Goal: Information Seeking & Learning: Learn about a topic

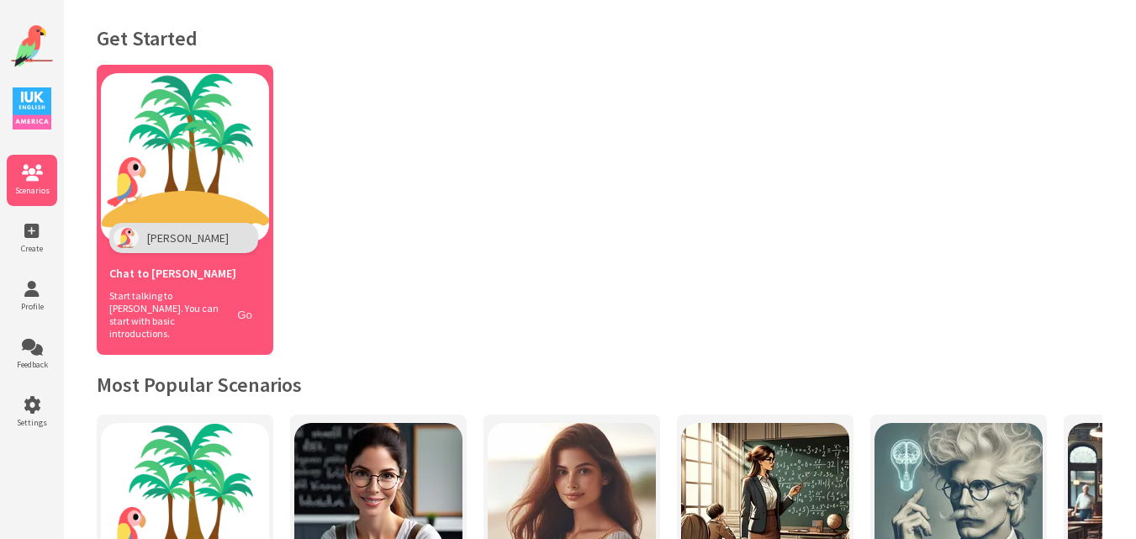
click at [236, 303] on button "Go" at bounding box center [245, 315] width 32 height 24
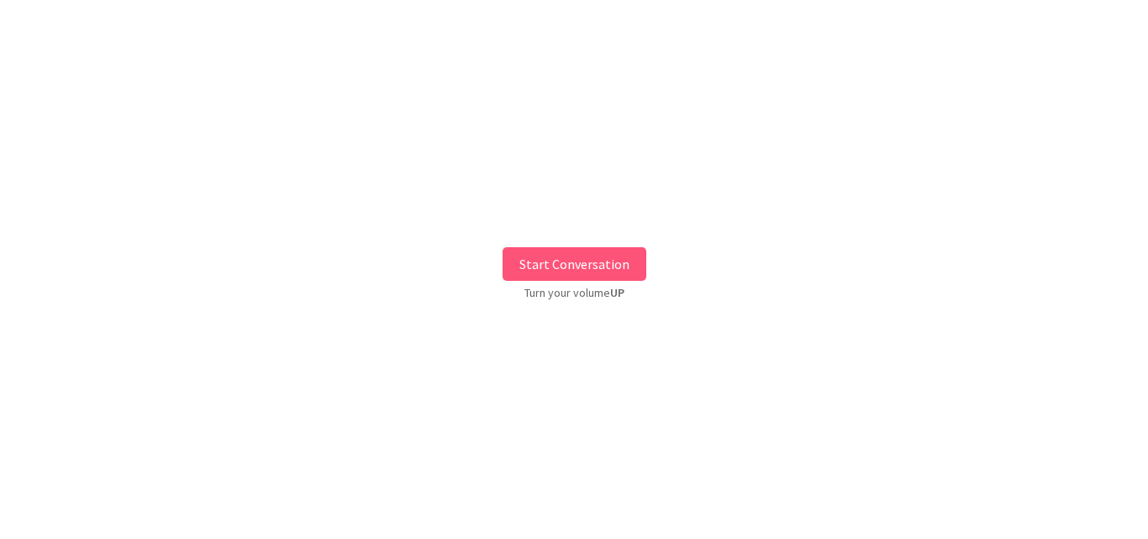
click at [507, 266] on button "Start Conversation" at bounding box center [575, 264] width 144 height 34
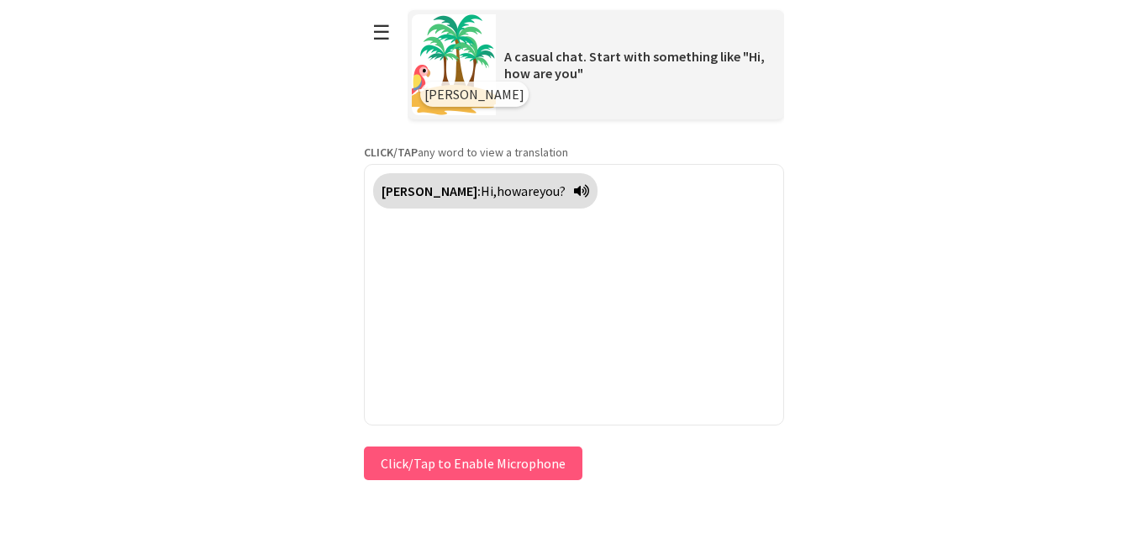
click at [400, 465] on button "Click/Tap to Enable Microphone" at bounding box center [473, 463] width 219 height 34
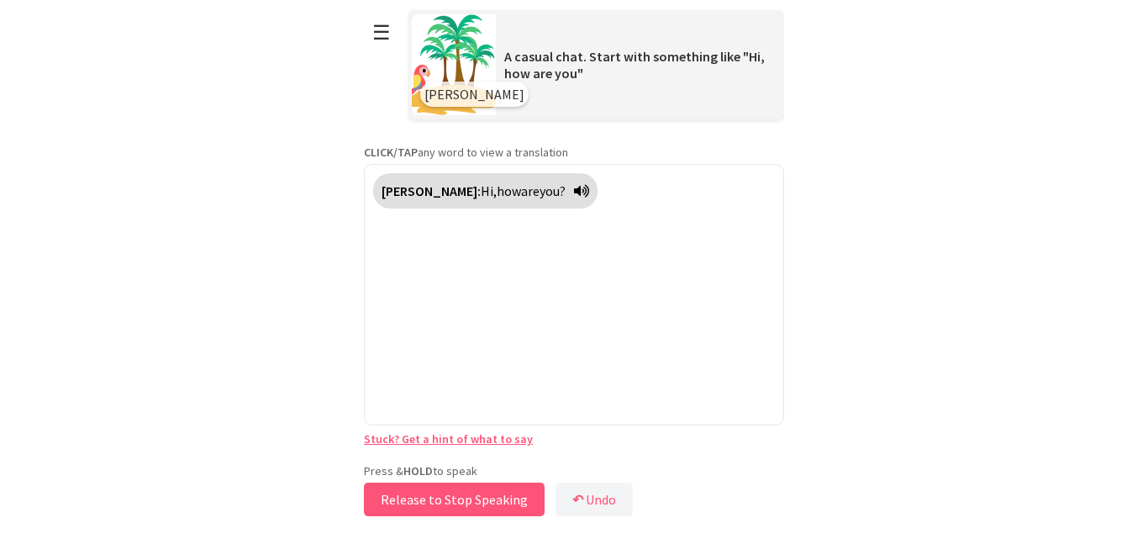
click at [410, 495] on button "Release to Stop Speaking" at bounding box center [454, 499] width 181 height 34
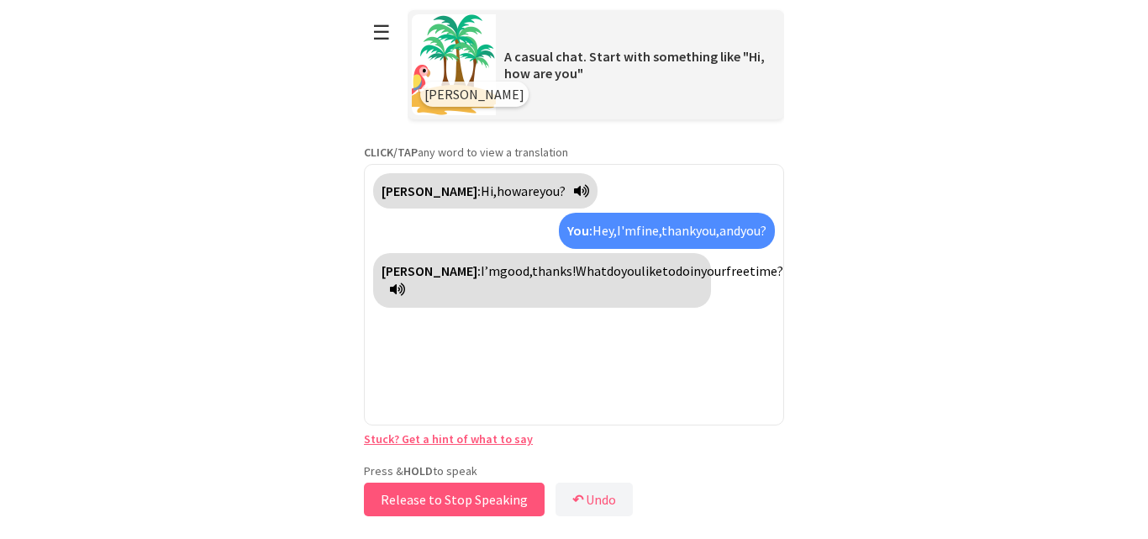
click at [410, 495] on button "Release to Stop Speaking" at bounding box center [454, 499] width 181 height 34
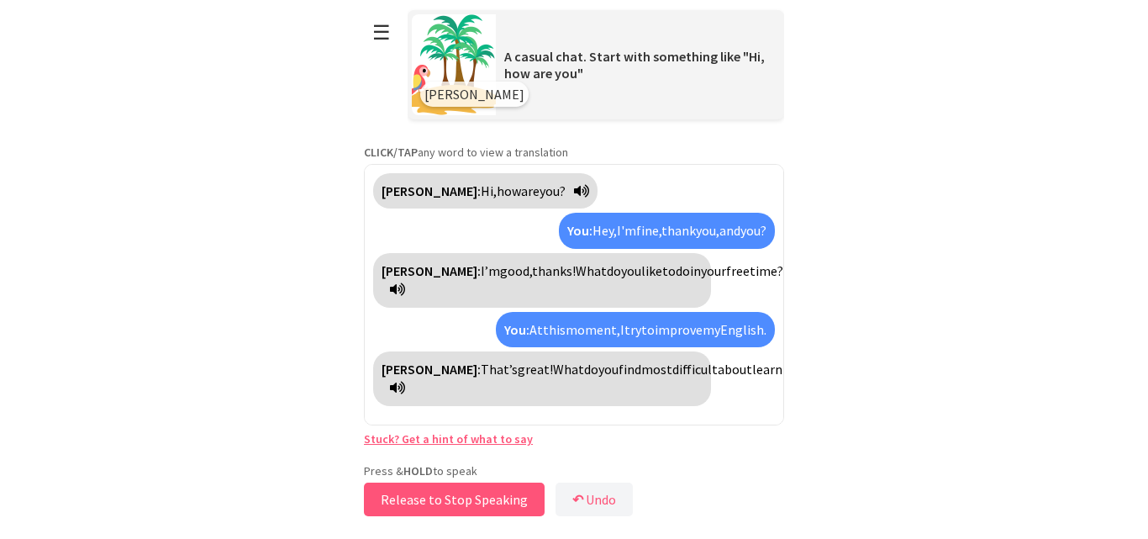
click at [410, 495] on button "Release to Stop Speaking" at bounding box center [454, 499] width 181 height 34
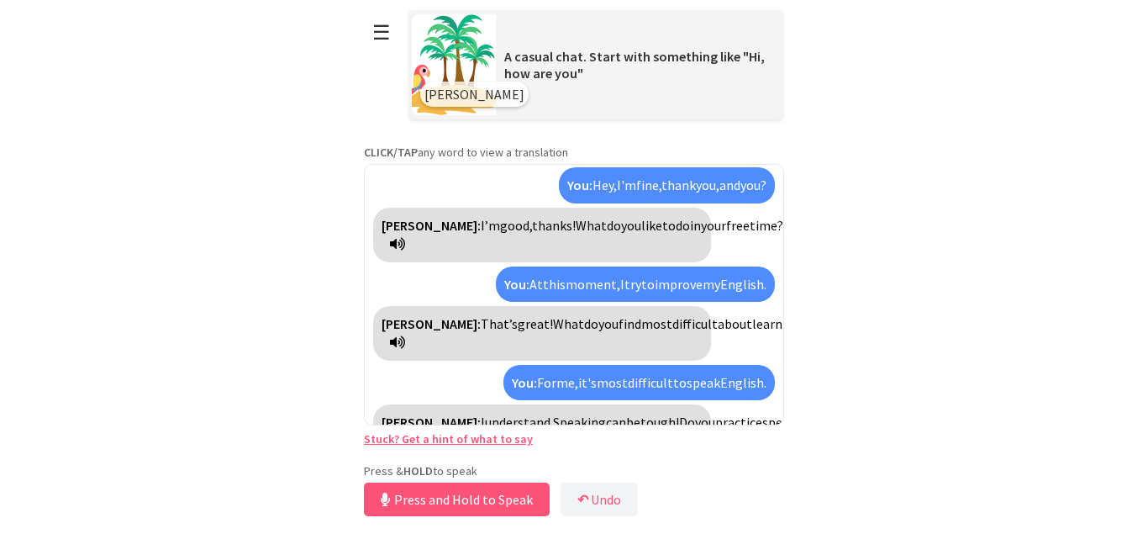
scroll to position [84, 0]
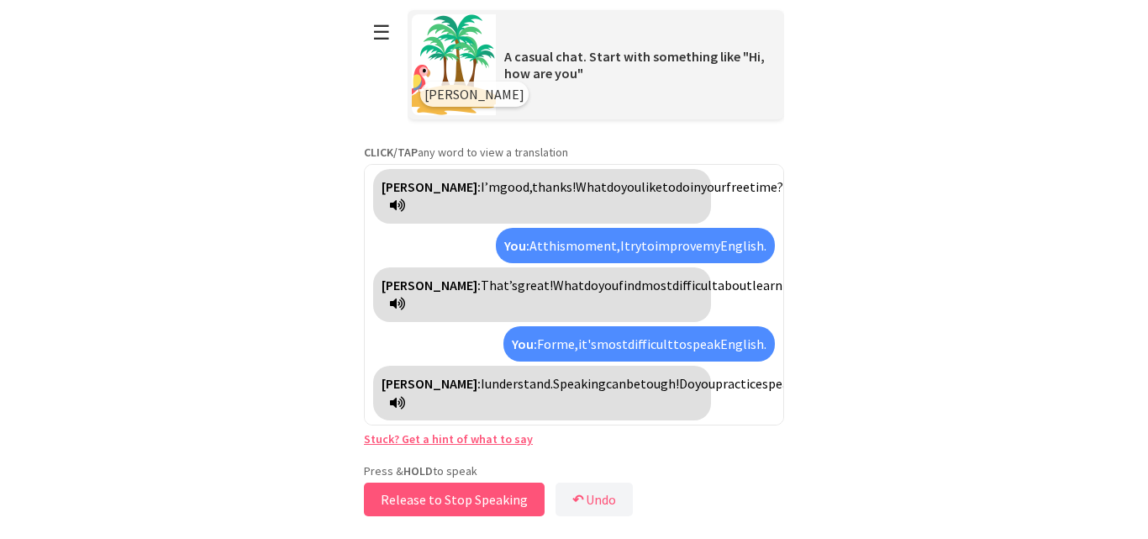
click at [410, 495] on button "Release to Stop Speaking" at bounding box center [454, 499] width 181 height 34
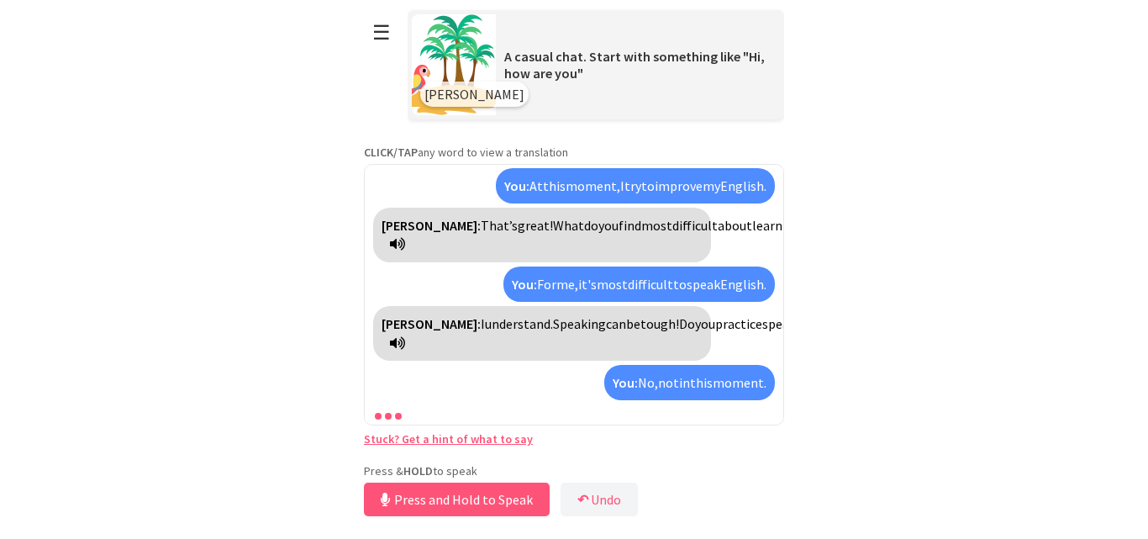
scroll to position [182, 0]
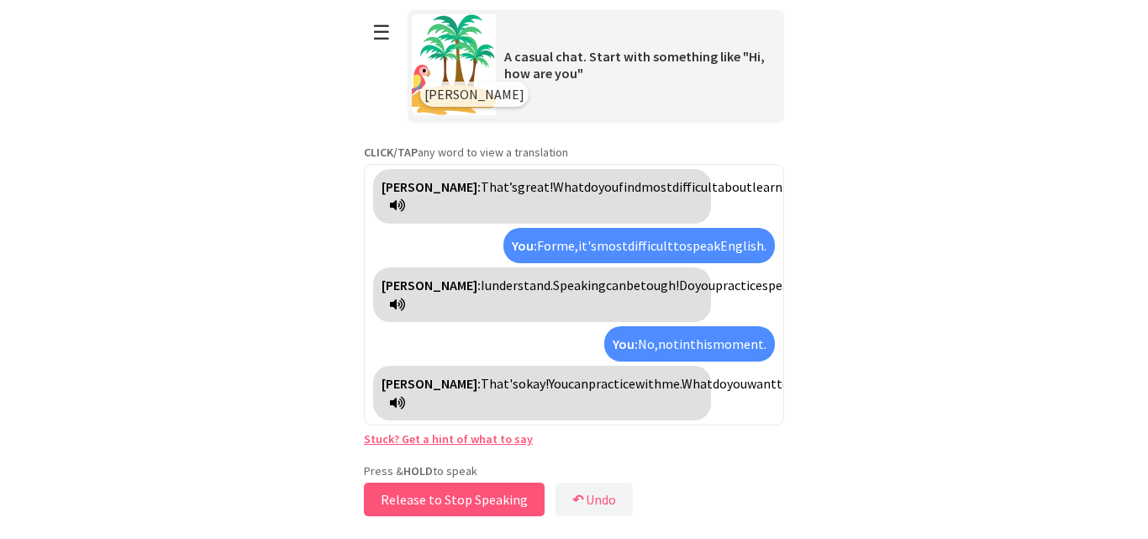
click at [414, 506] on button "Release to Stop Speaking" at bounding box center [454, 499] width 181 height 34
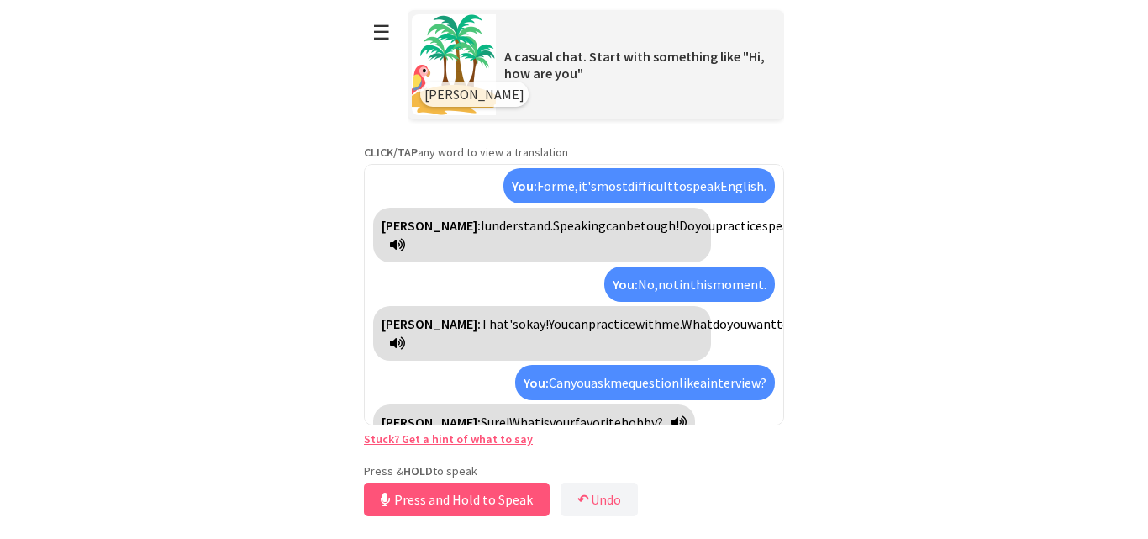
scroll to position [262, 0]
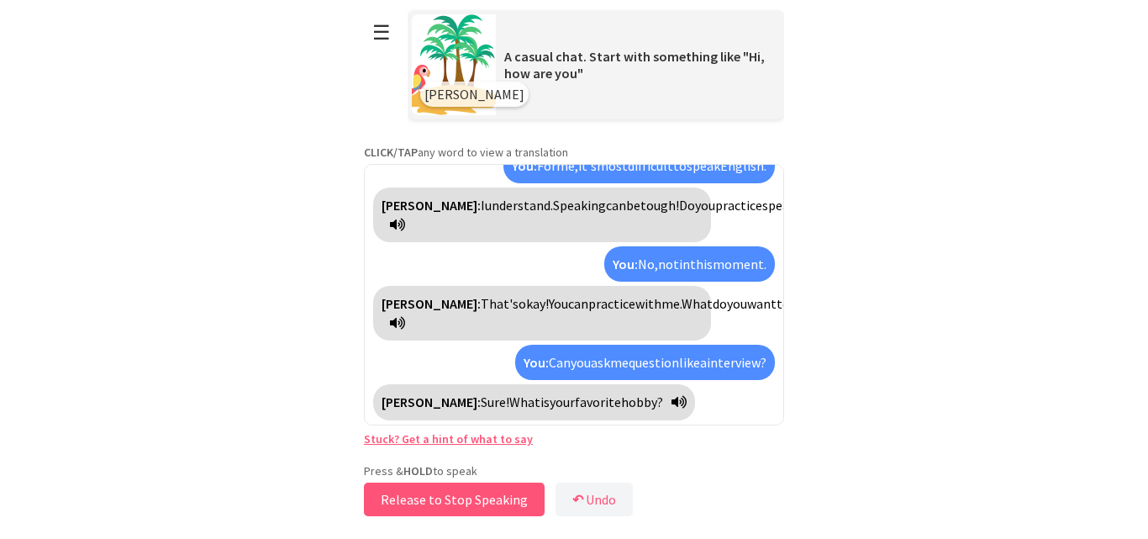
click at [414, 506] on button "Release to Stop Speaking" at bounding box center [454, 499] width 181 height 34
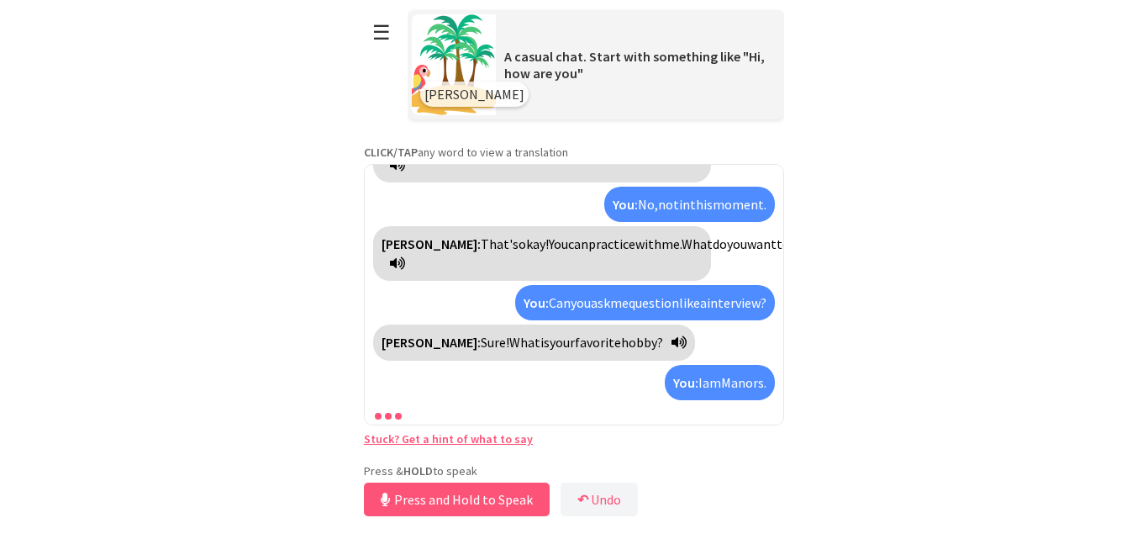
scroll to position [361, 0]
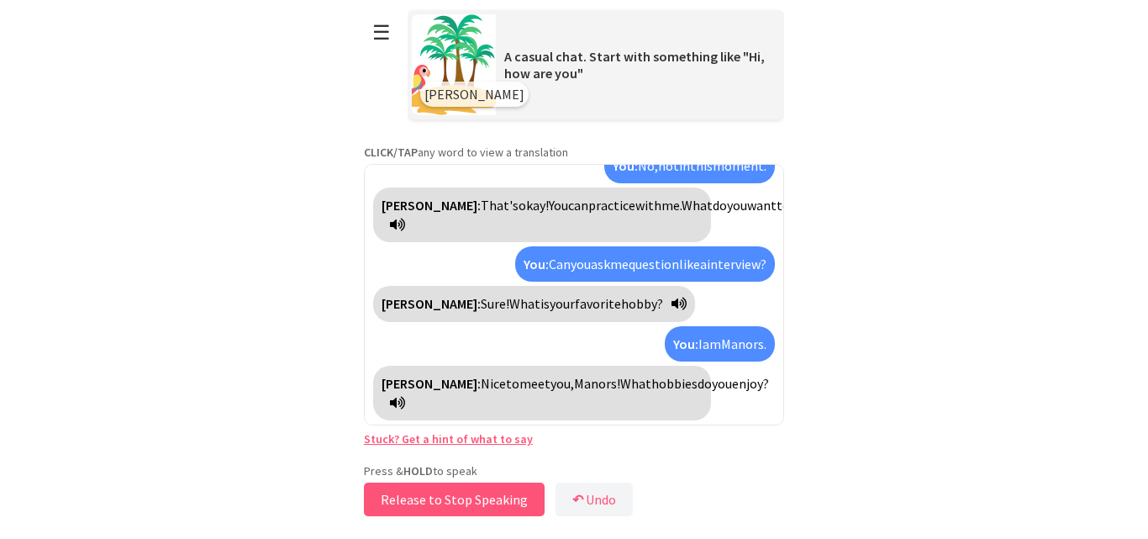
click at [414, 506] on button "Release to Stop Speaking" at bounding box center [454, 499] width 181 height 34
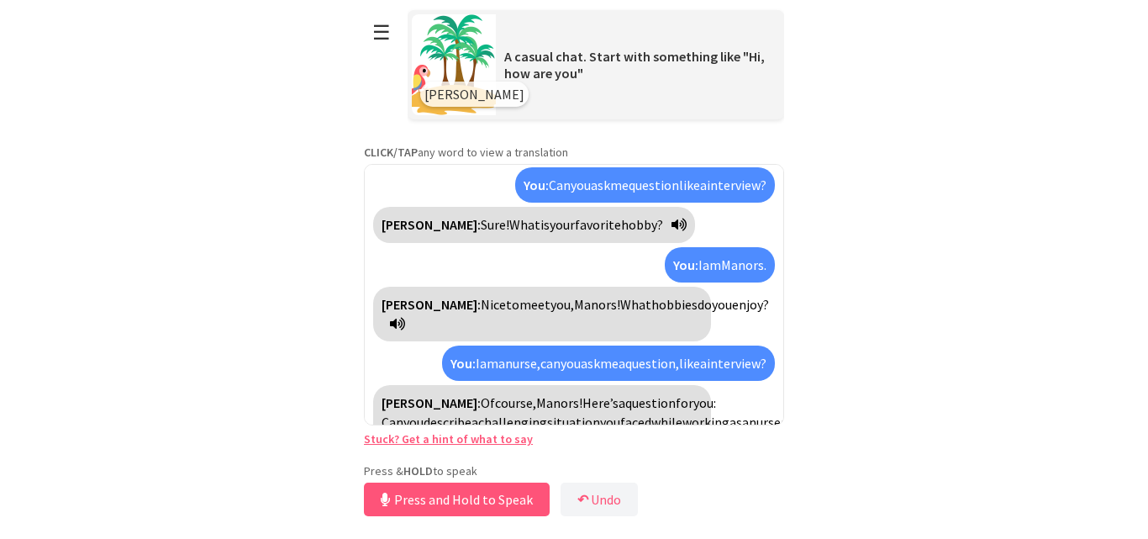
scroll to position [497, 0]
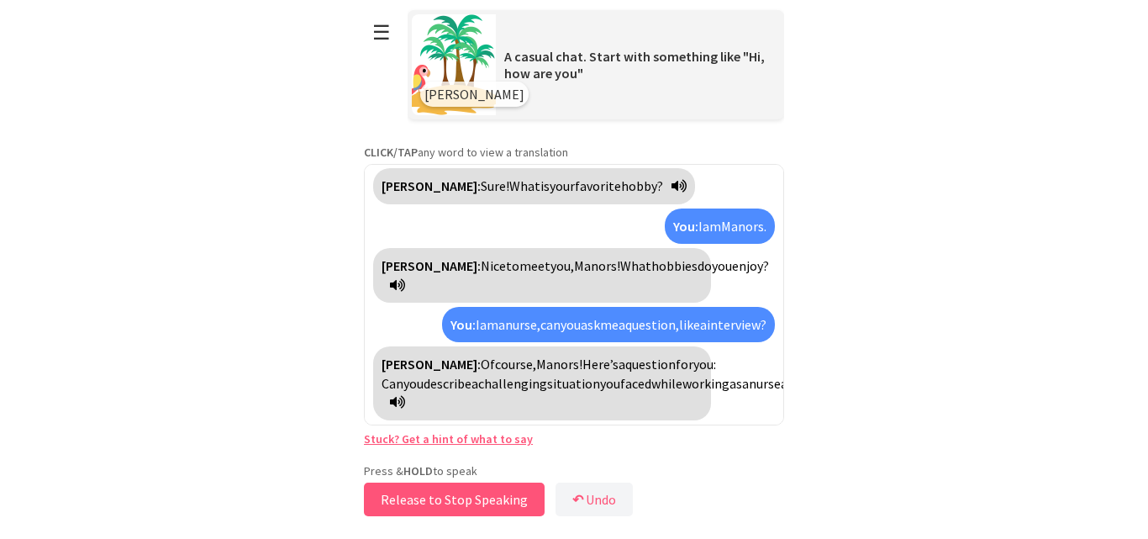
click at [414, 506] on button "Release to Stop Speaking" at bounding box center [454, 499] width 181 height 34
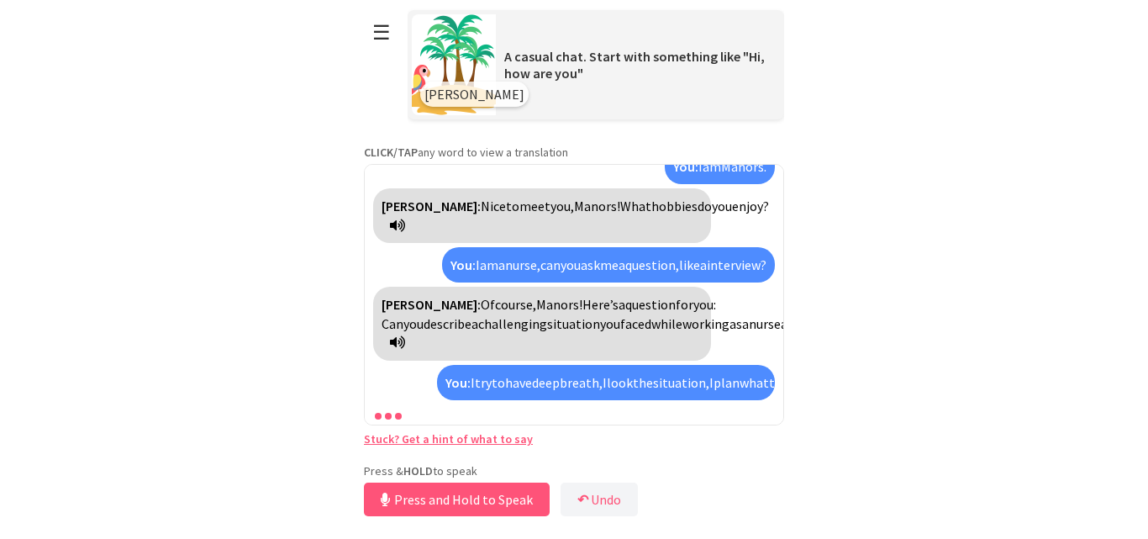
scroll to position [671, 0]
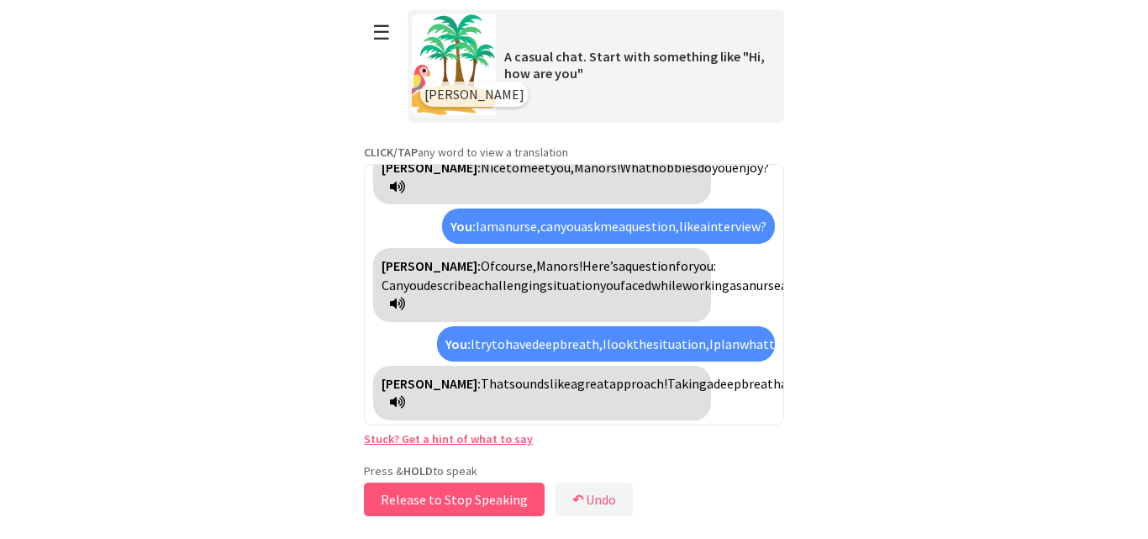
click at [414, 506] on button "Release to Stop Speaking" at bounding box center [454, 499] width 181 height 34
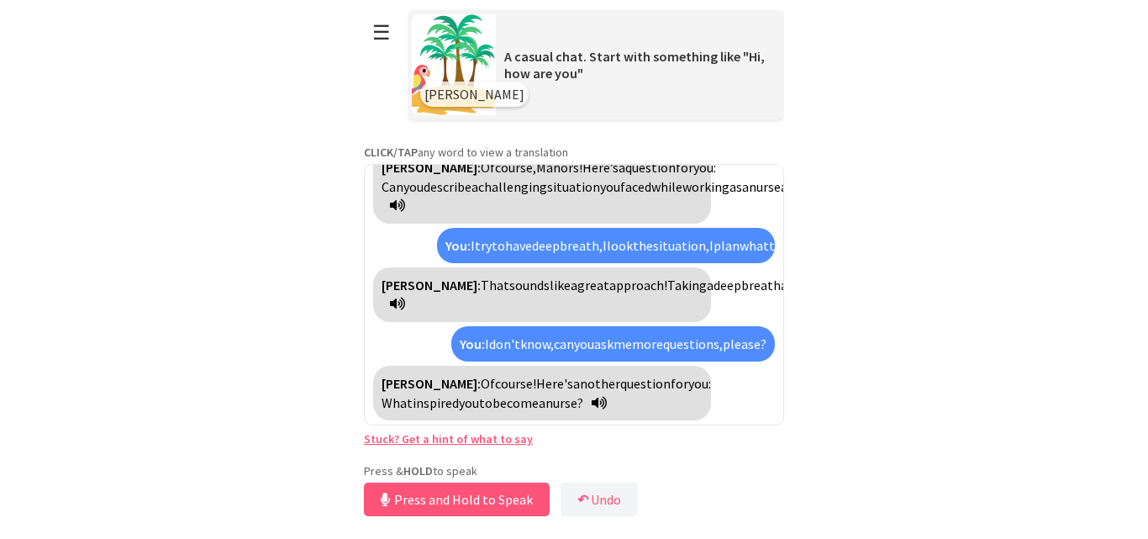
scroll to position [788, 0]
click at [414, 506] on button "Release to Stop Speaking" at bounding box center [454, 499] width 181 height 34
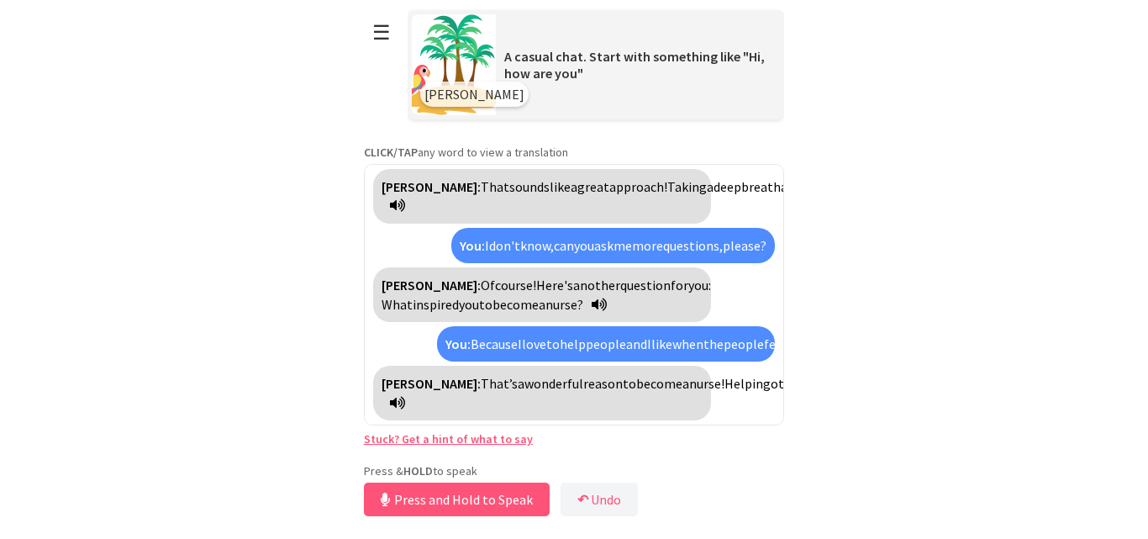
scroll to position [962, 0]
click at [414, 506] on button "Release to Stop Speaking" at bounding box center [454, 499] width 181 height 34
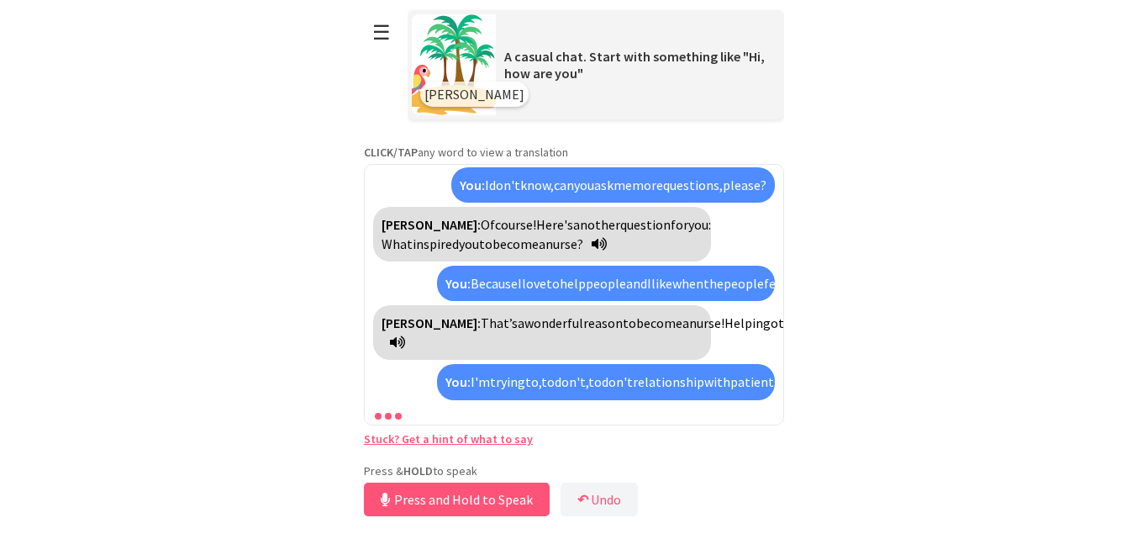
scroll to position [1154, 0]
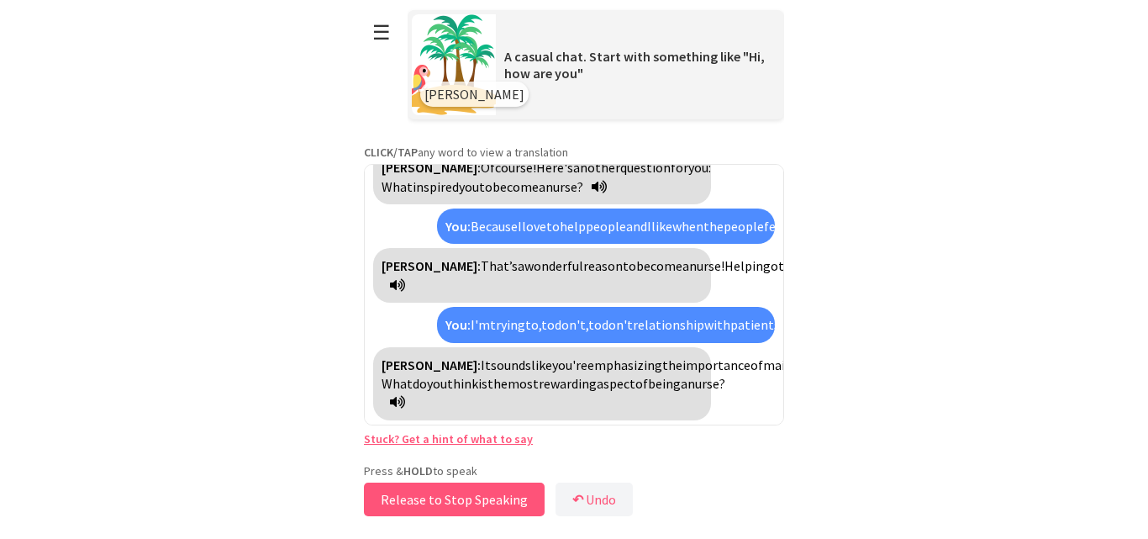
click at [451, 498] on button "Release to Stop Speaking" at bounding box center [454, 499] width 181 height 34
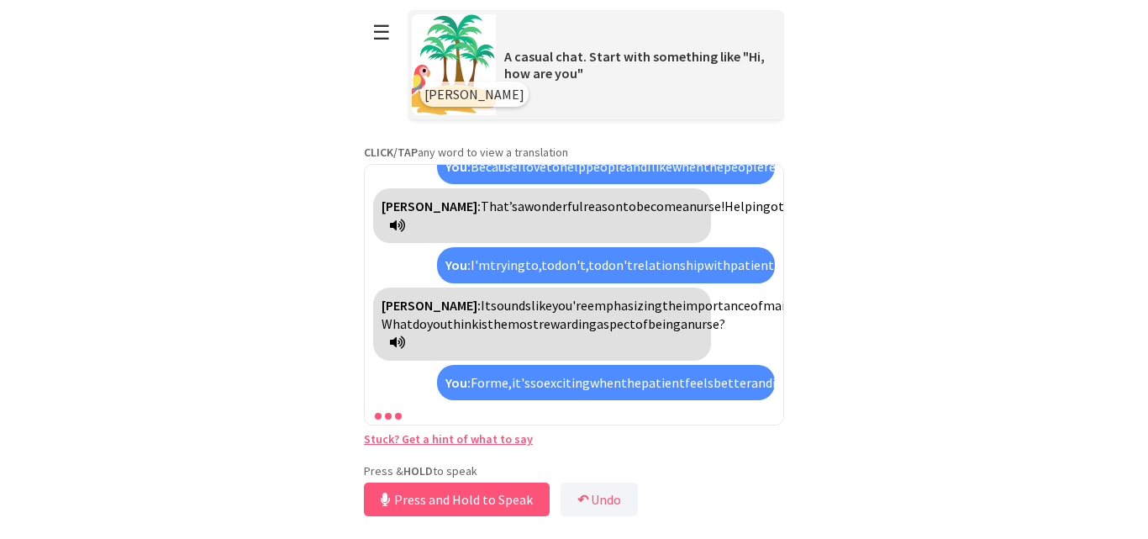
scroll to position [1347, 0]
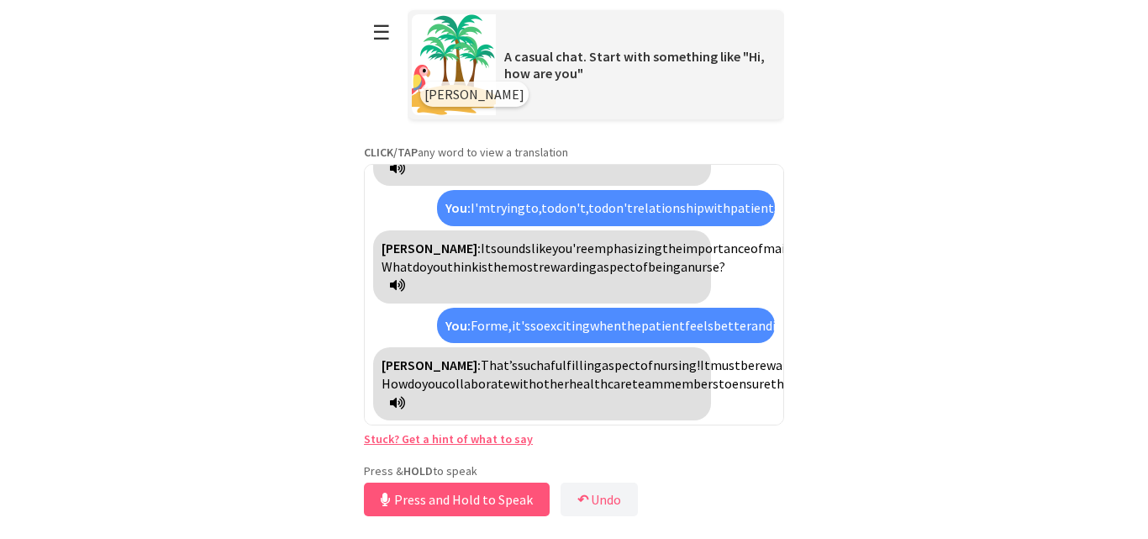
click at [732, 384] on span "ensure" at bounding box center [751, 383] width 39 height 17
click at [732, 384] on span "asegurar" at bounding box center [757, 383] width 50 height 17
click at [732, 384] on span "ensure" at bounding box center [751, 383] width 39 height 17
click at [732, 384] on span "asegurar" at bounding box center [757, 383] width 50 height 17
click at [460, 499] on button "Release to Stop Speaking" at bounding box center [454, 499] width 181 height 34
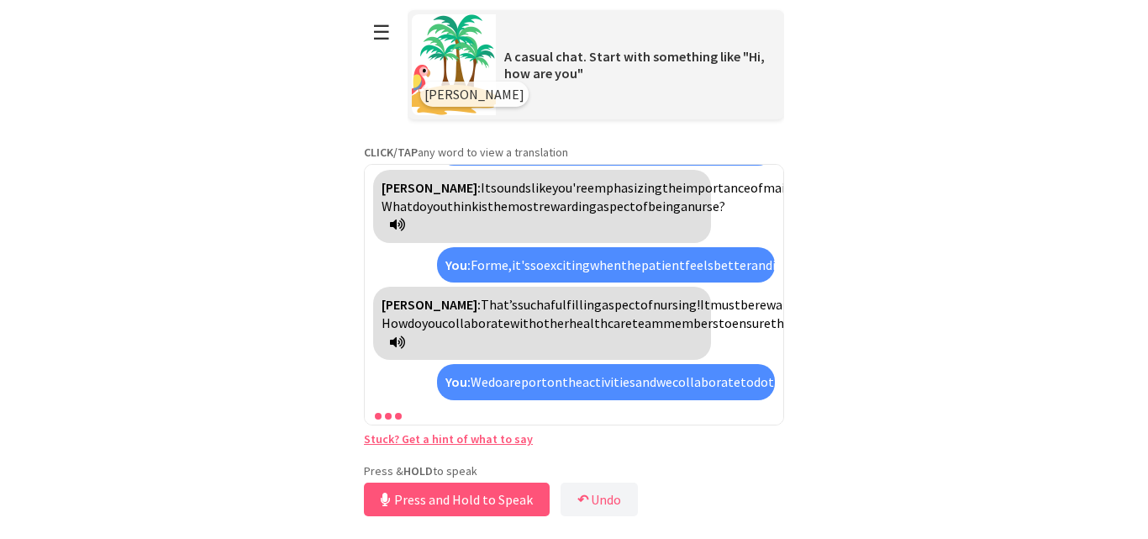
scroll to position [1539, 0]
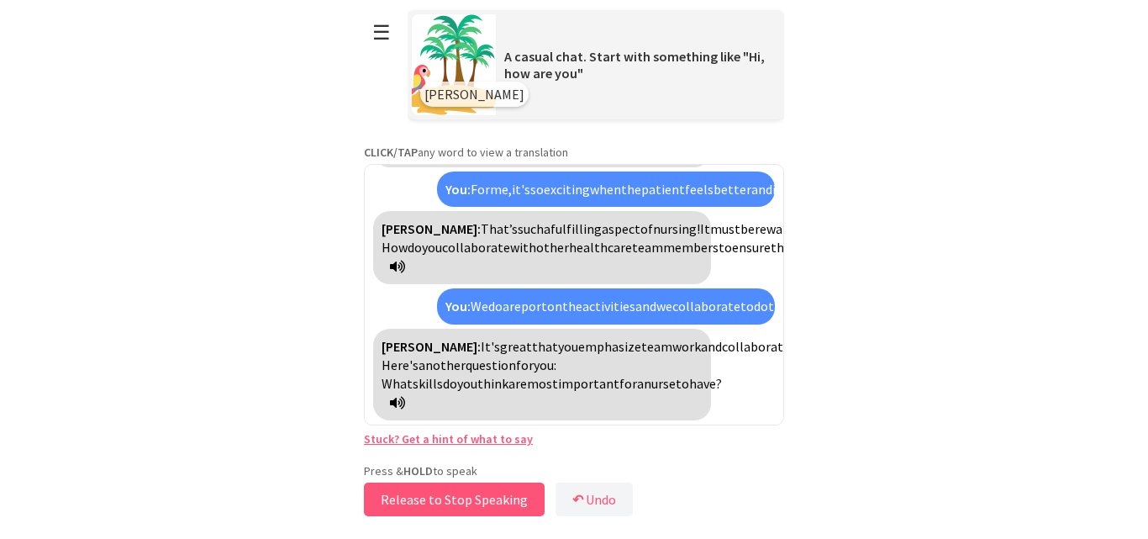
click at [460, 499] on button "Release to Stop Speaking" at bounding box center [454, 499] width 181 height 34
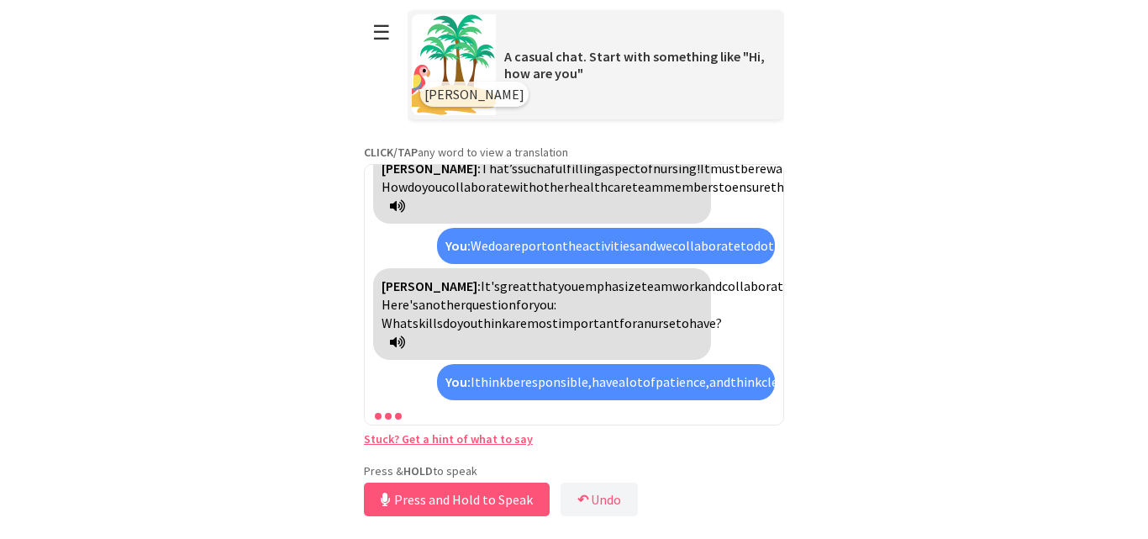
scroll to position [1826, 0]
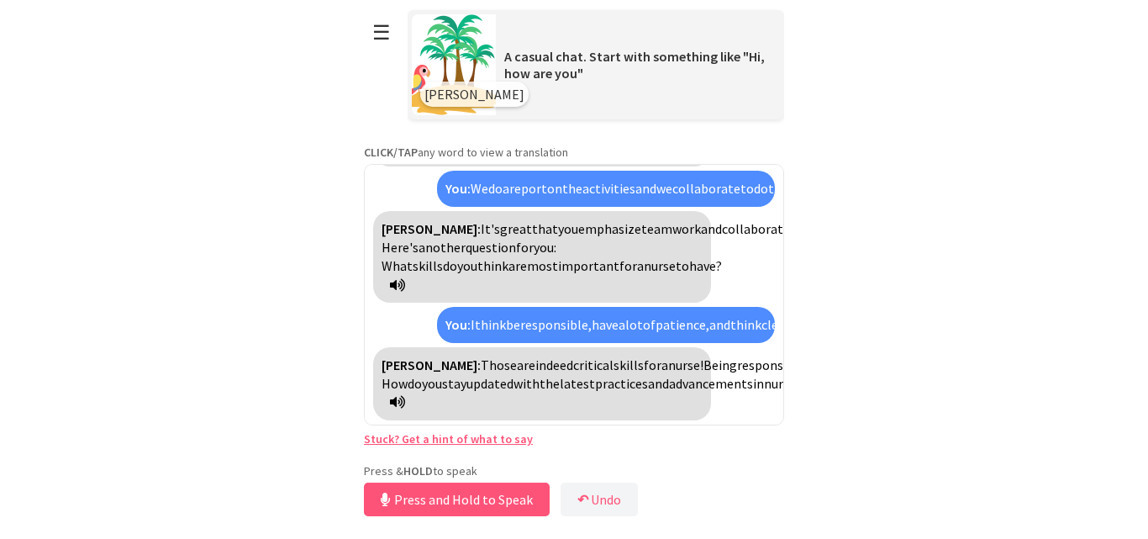
drag, startPoint x: 574, startPoint y: 353, endPoint x: 587, endPoint y: 352, distance: 12.6
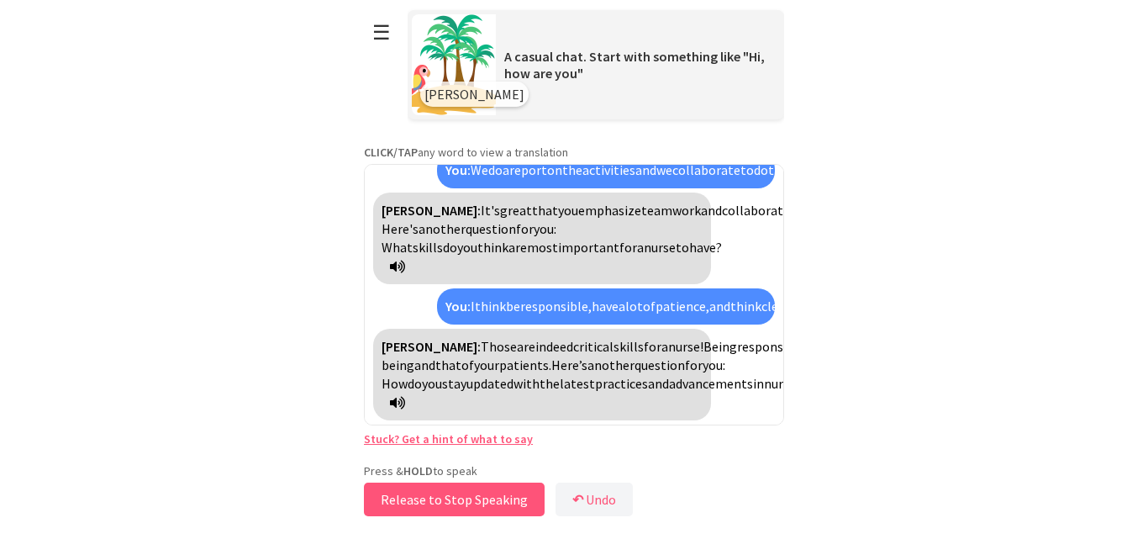
click at [438, 501] on button "Release to Stop Speaking" at bounding box center [454, 499] width 181 height 34
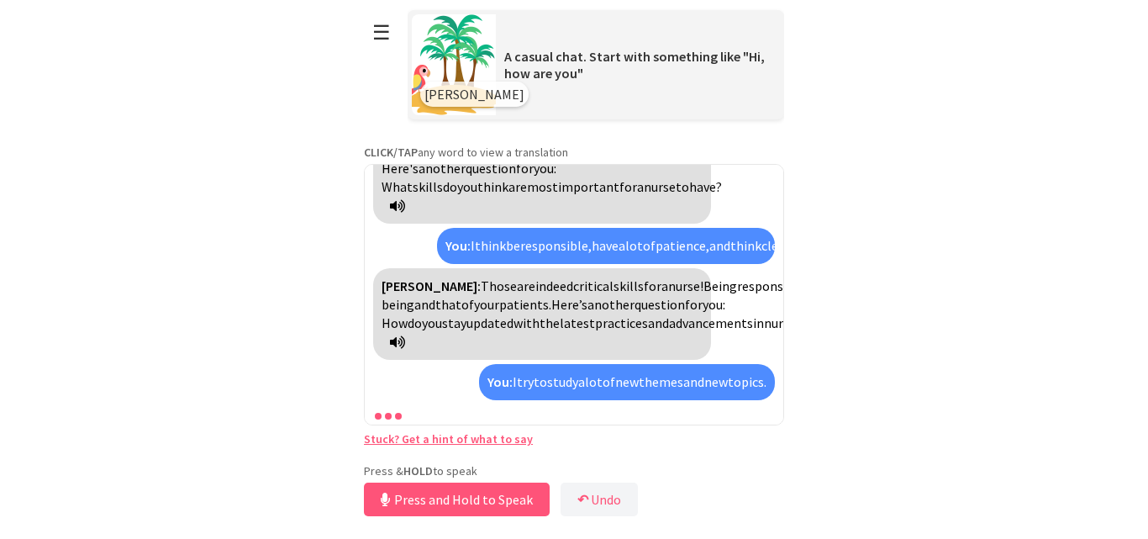
scroll to position [1981, 0]
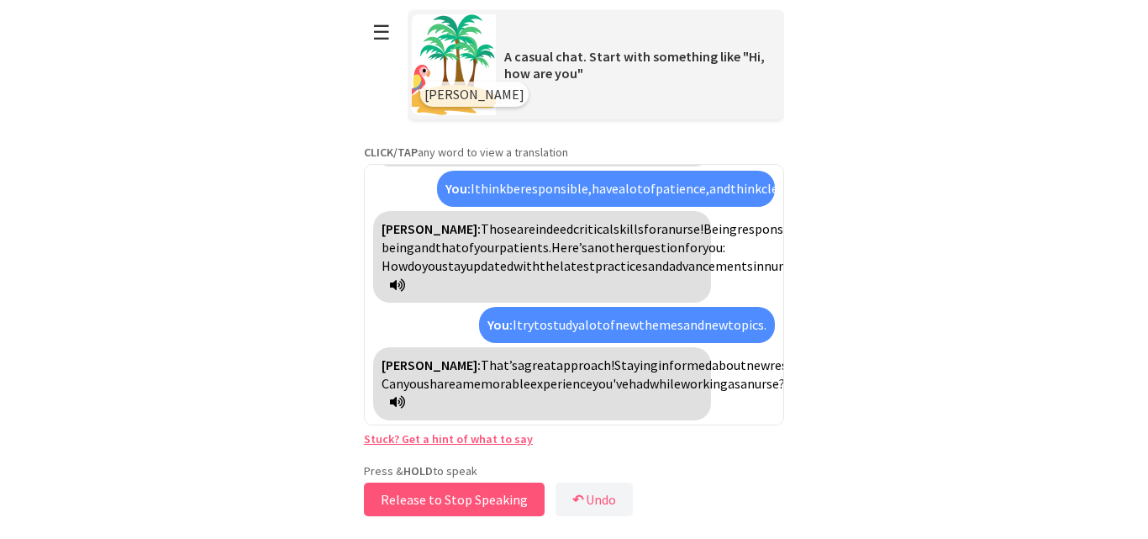
click at [438, 501] on button "Release to Stop Speaking" at bounding box center [454, 499] width 181 height 34
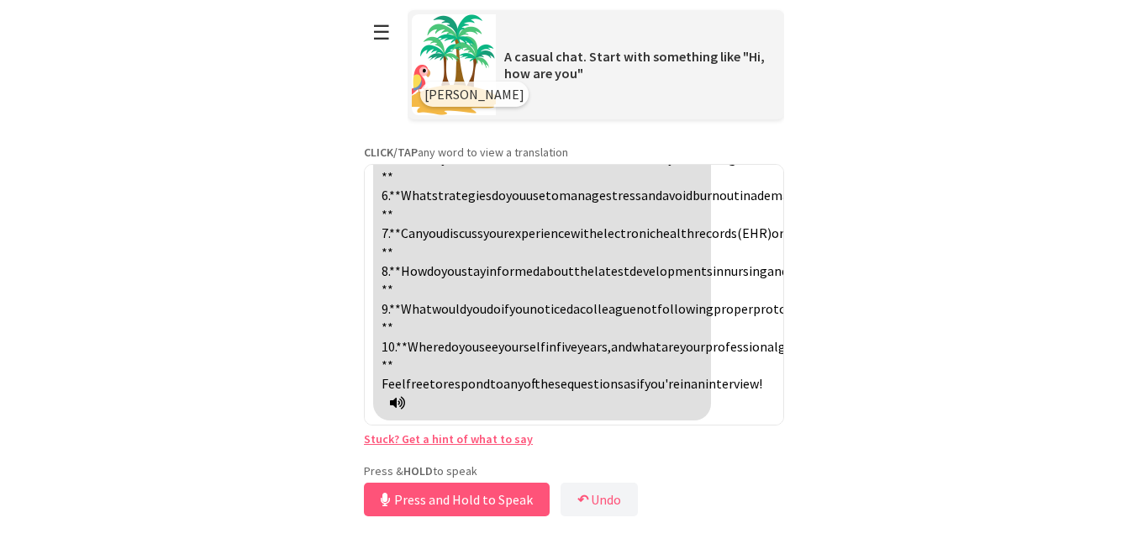
scroll to position [2232, 0]
click at [509, 488] on button "Release to Stop Speaking" at bounding box center [454, 499] width 181 height 34
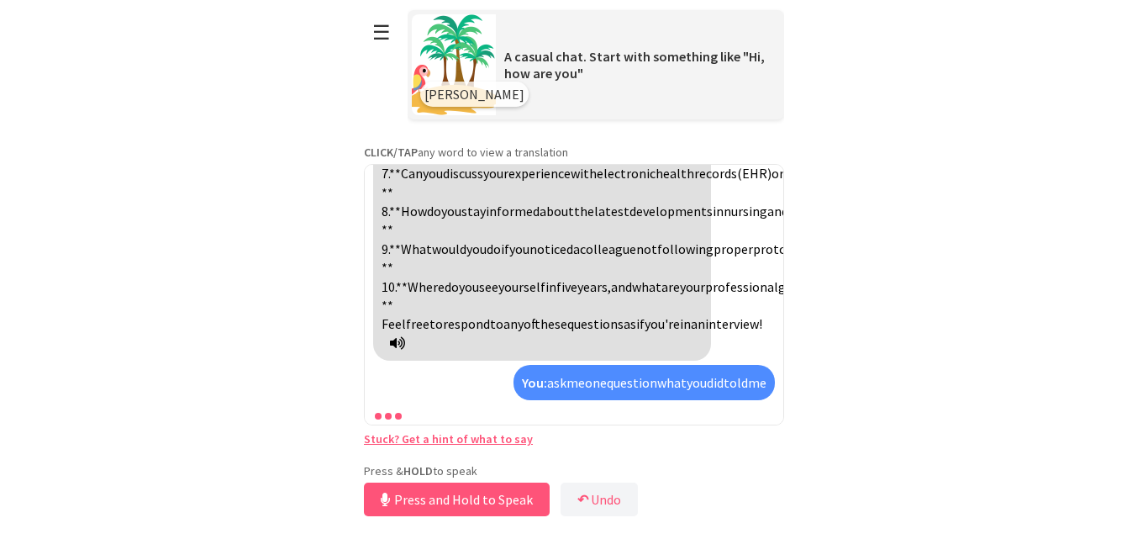
scroll to position [2630, 0]
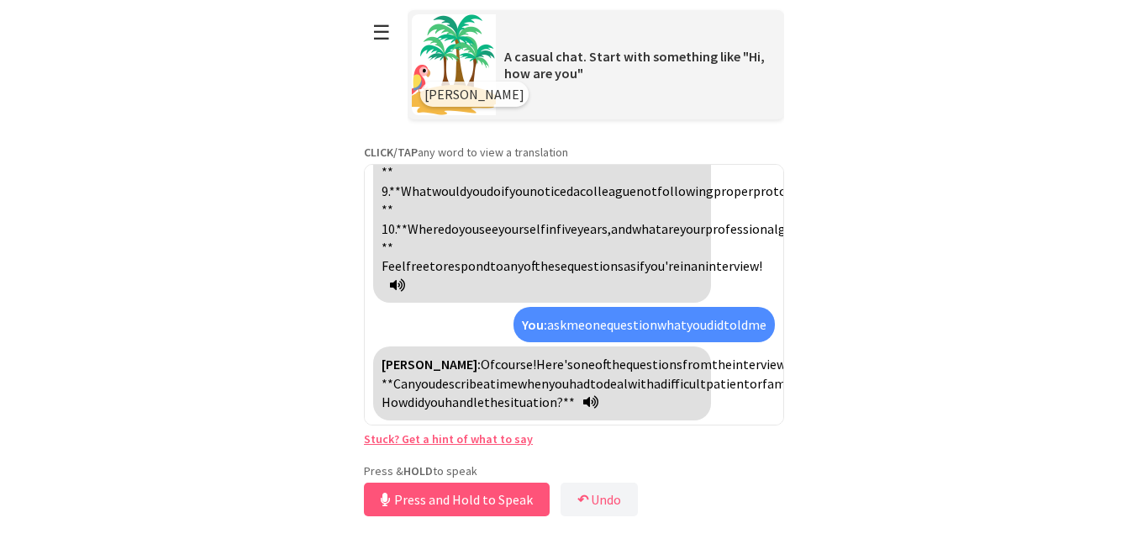
click at [604, 383] on span "deal" at bounding box center [616, 383] width 24 height 17
click at [604, 383] on span "trato" at bounding box center [619, 383] width 31 height 17
click at [434, 495] on button "Release to Stop Speaking" at bounding box center [454, 499] width 181 height 34
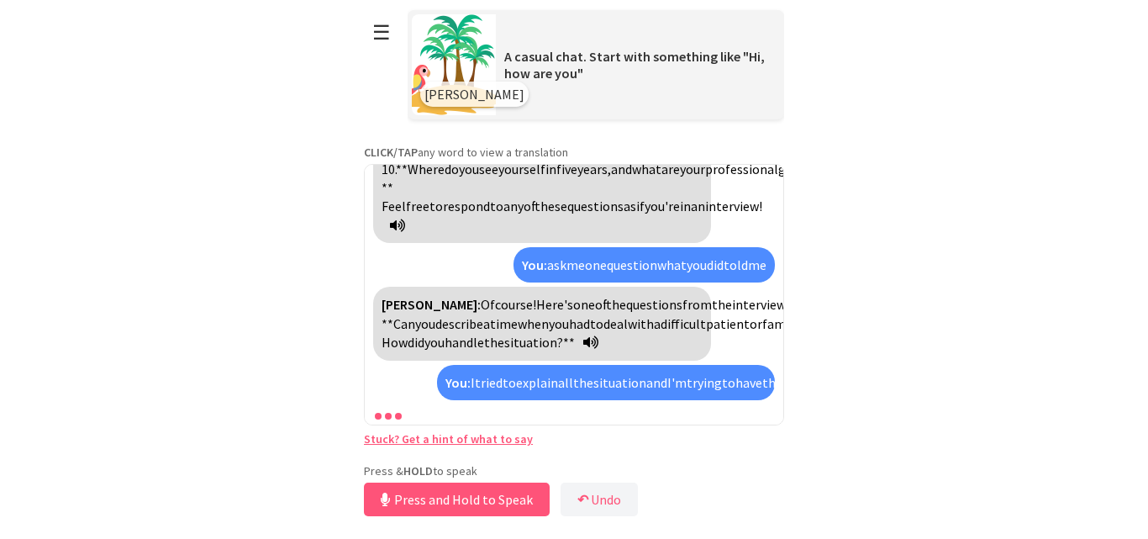
scroll to position [2841, 0]
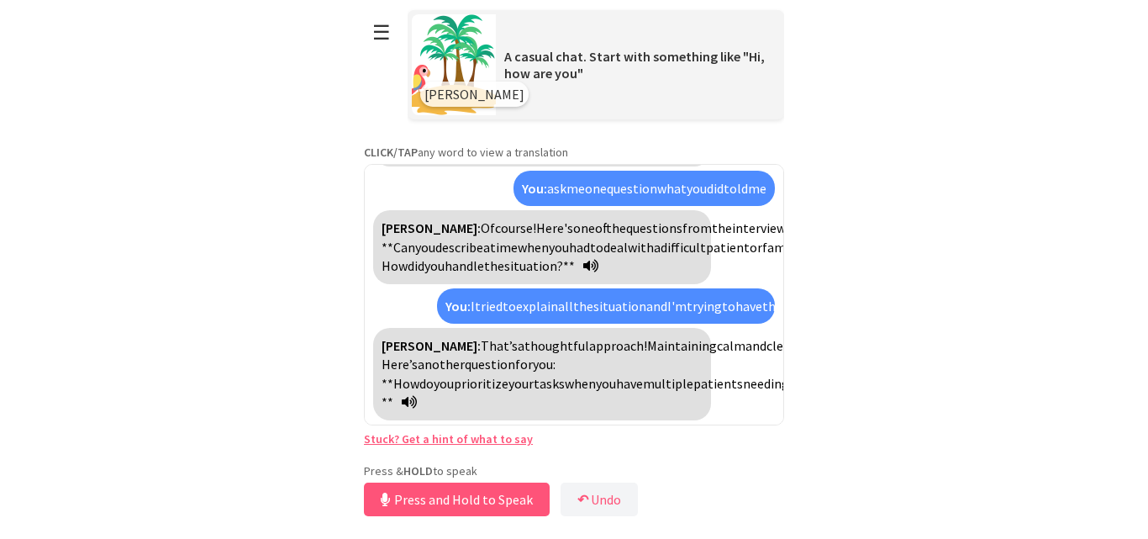
click at [534, 382] on span "tasks" at bounding box center [549, 383] width 31 height 17
click at [534, 382] on span "tareas" at bounding box center [552, 383] width 37 height 17
click at [427, 507] on button "Release to Stop Speaking" at bounding box center [454, 499] width 181 height 34
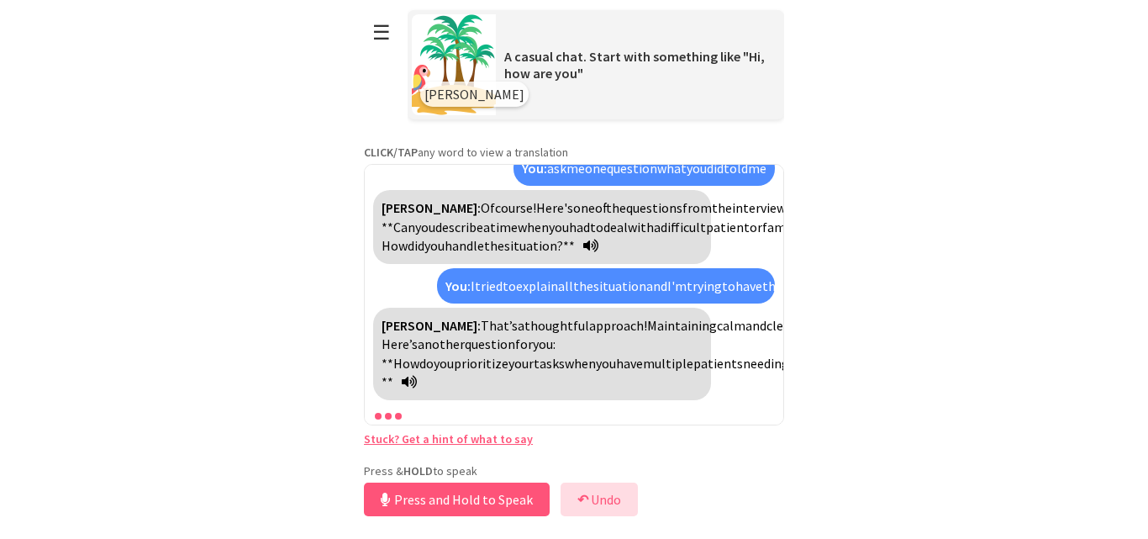
scroll to position [2939, 0]
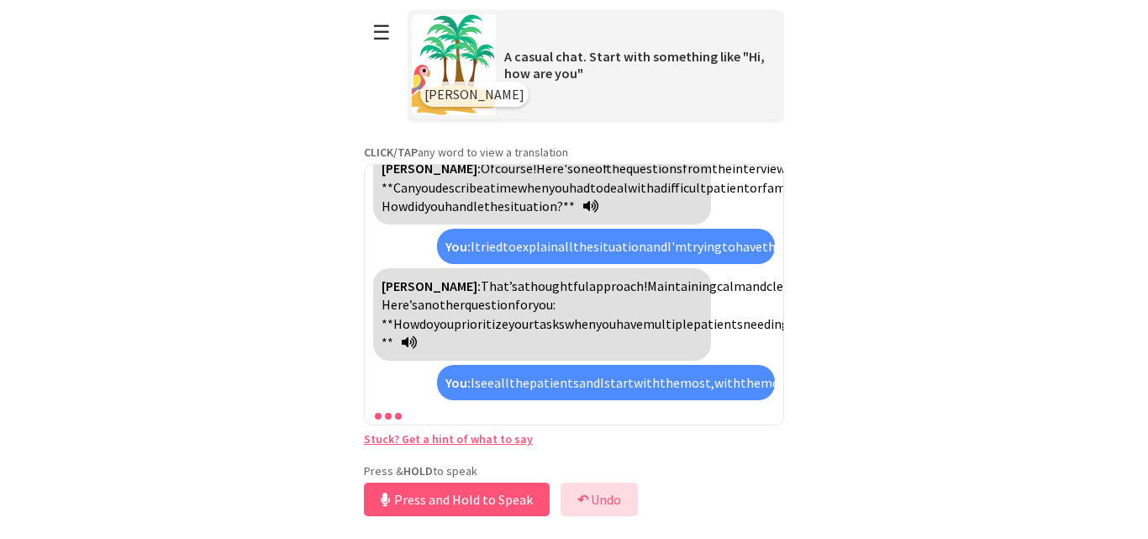
click at [604, 492] on button "↶ Undo" at bounding box center [599, 499] width 77 height 34
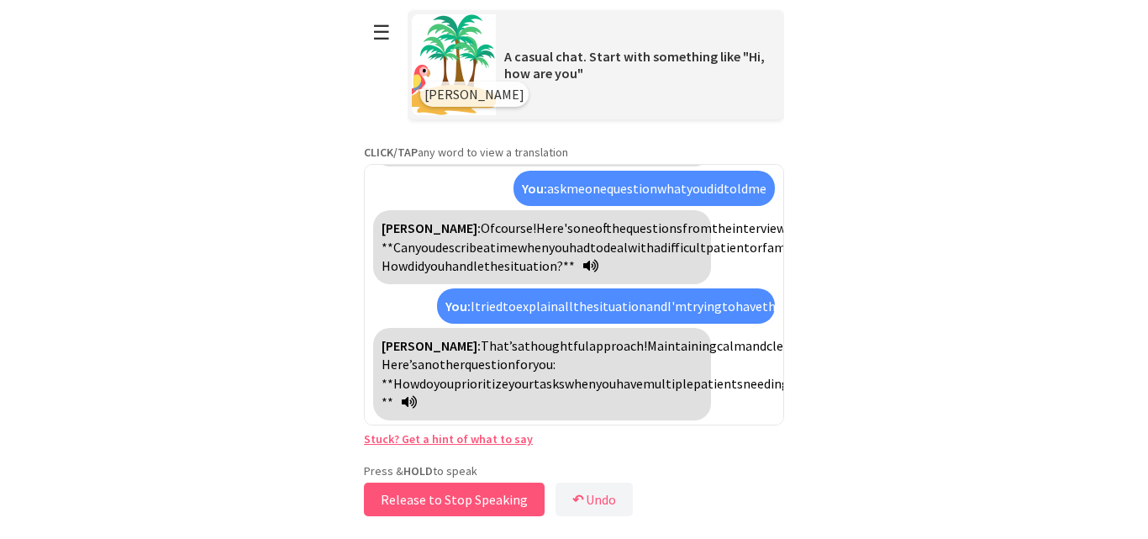
click at [513, 501] on button "Release to Stop Speaking" at bounding box center [454, 499] width 181 height 34
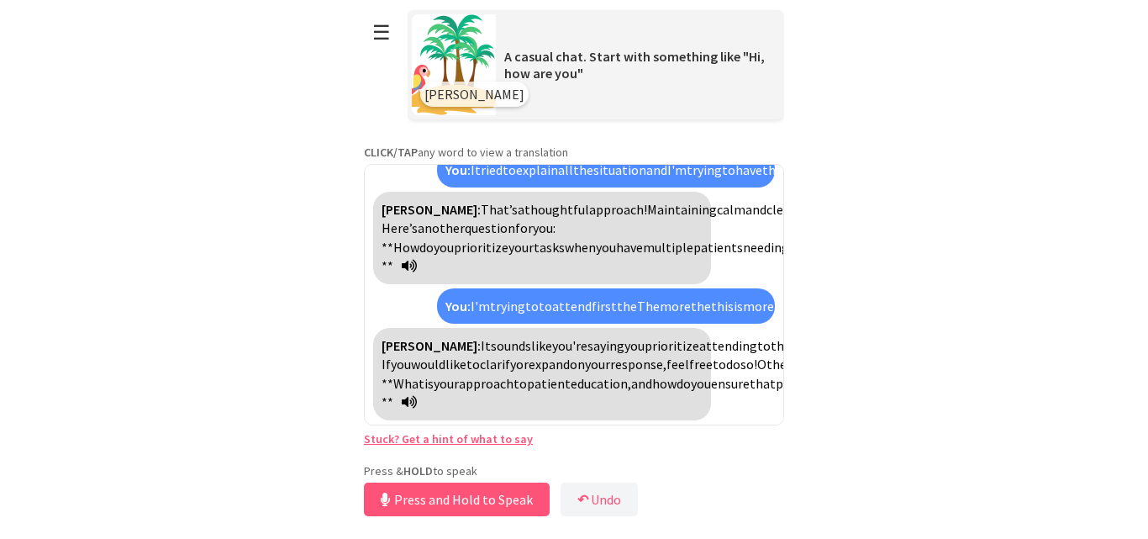
scroll to position [3090, 0]
click at [618, 501] on button "↶ Undo" at bounding box center [599, 499] width 77 height 34
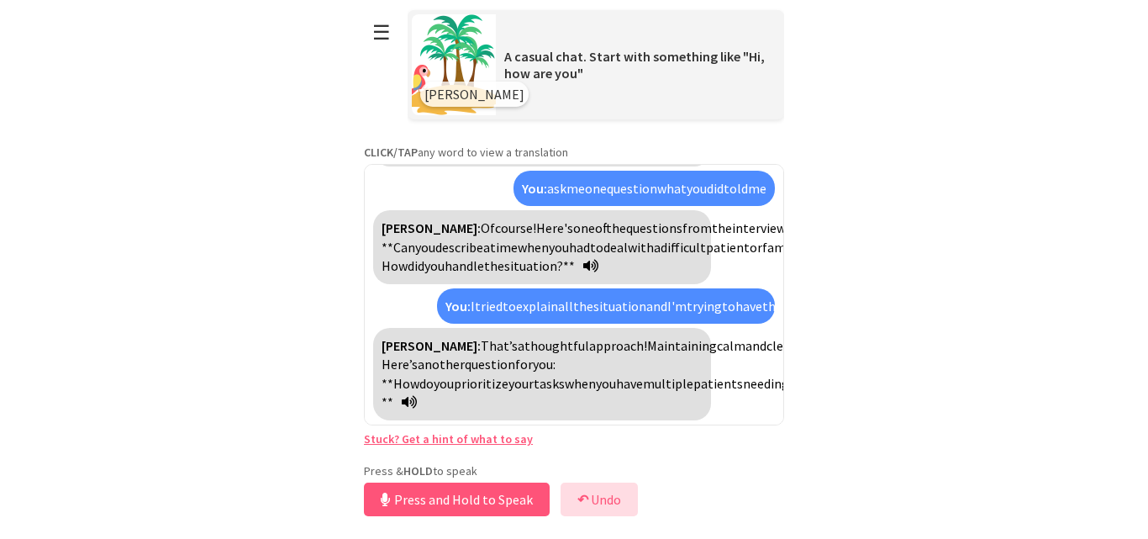
click at [618, 501] on button "↶ Undo" at bounding box center [599, 499] width 77 height 34
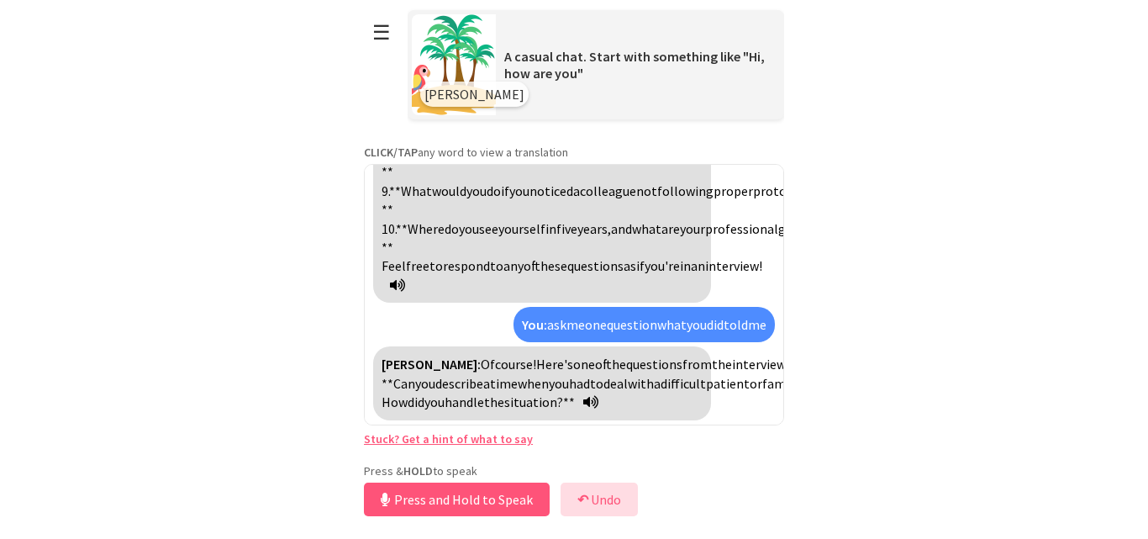
scroll to position [2630, 0]
click at [473, 504] on button "Release to Stop Speaking" at bounding box center [454, 499] width 181 height 34
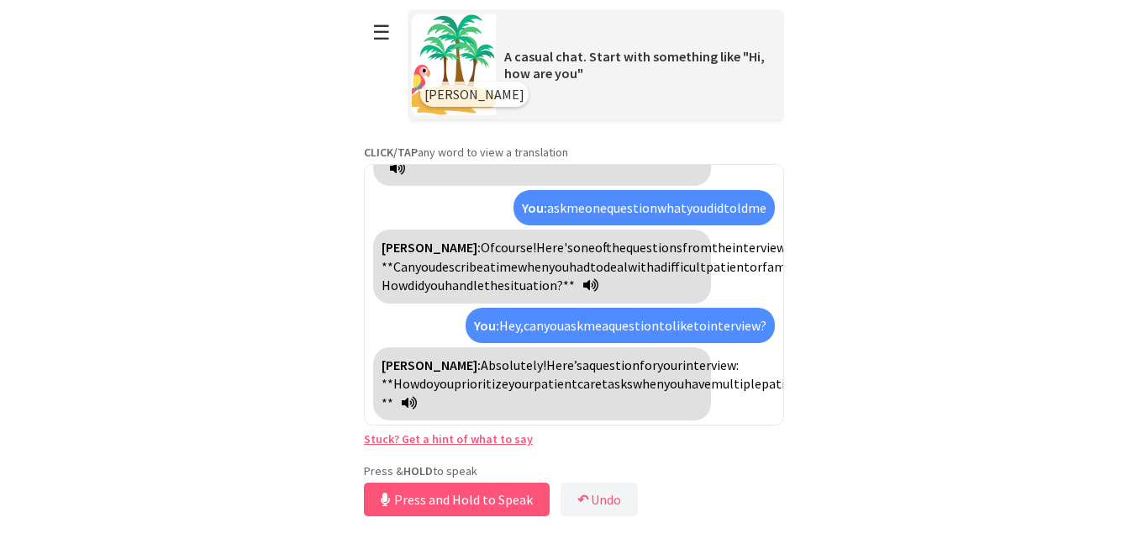
scroll to position [2785, 0]
click at [473, 504] on button "Release to Stop Speaking" at bounding box center [454, 499] width 181 height 34
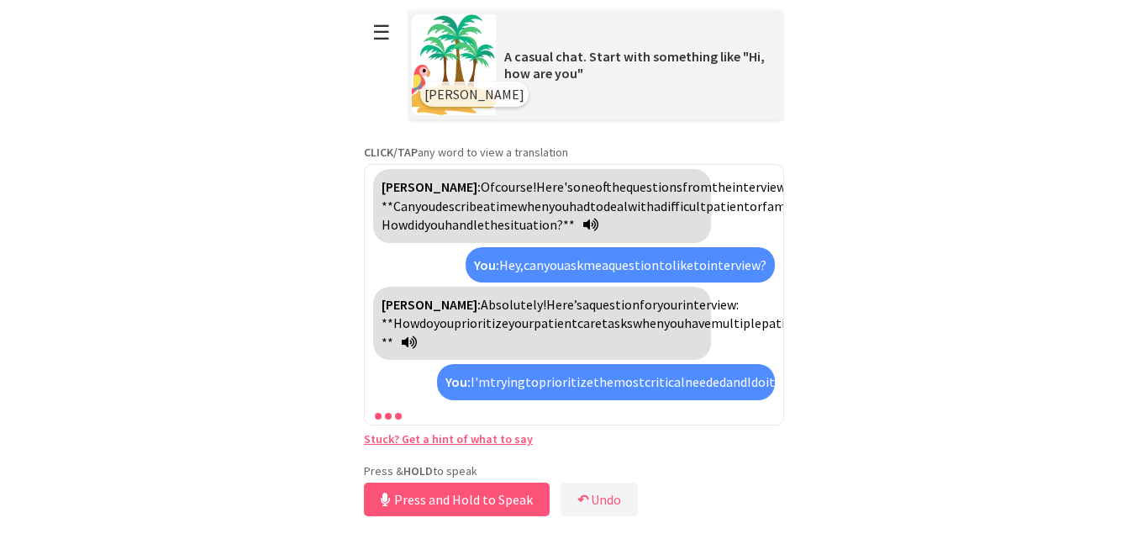
scroll to position [2977, 0]
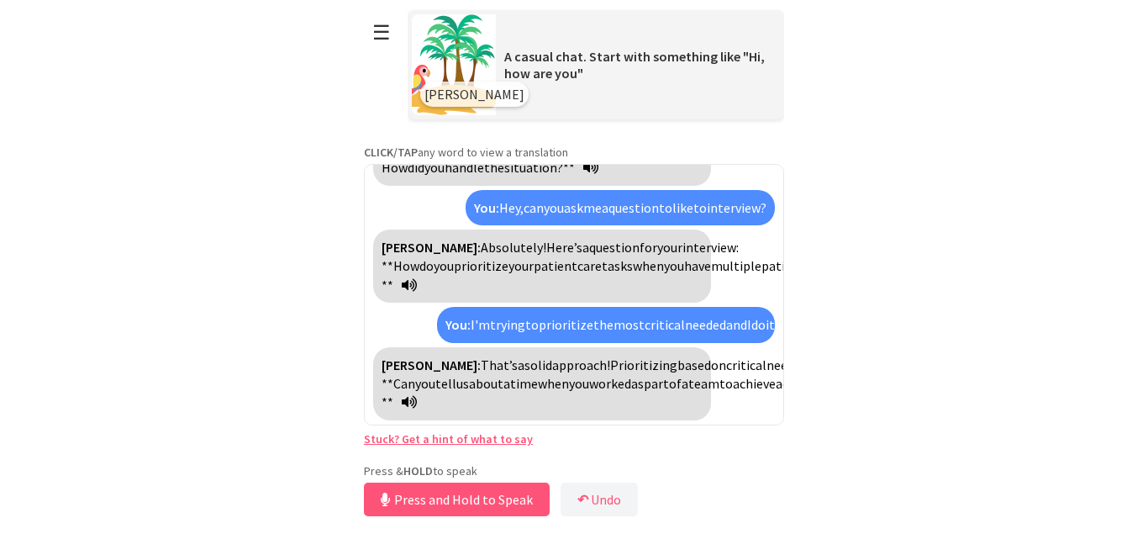
click at [733, 381] on span "achieve" at bounding box center [754, 383] width 43 height 17
click at [733, 390] on span "lograr" at bounding box center [751, 383] width 36 height 17
click at [733, 382] on span "achieve" at bounding box center [754, 383] width 43 height 17
click at [733, 382] on span "lograr" at bounding box center [751, 383] width 36 height 17
click at [419, 497] on button "Release to Stop Speaking" at bounding box center [454, 499] width 181 height 34
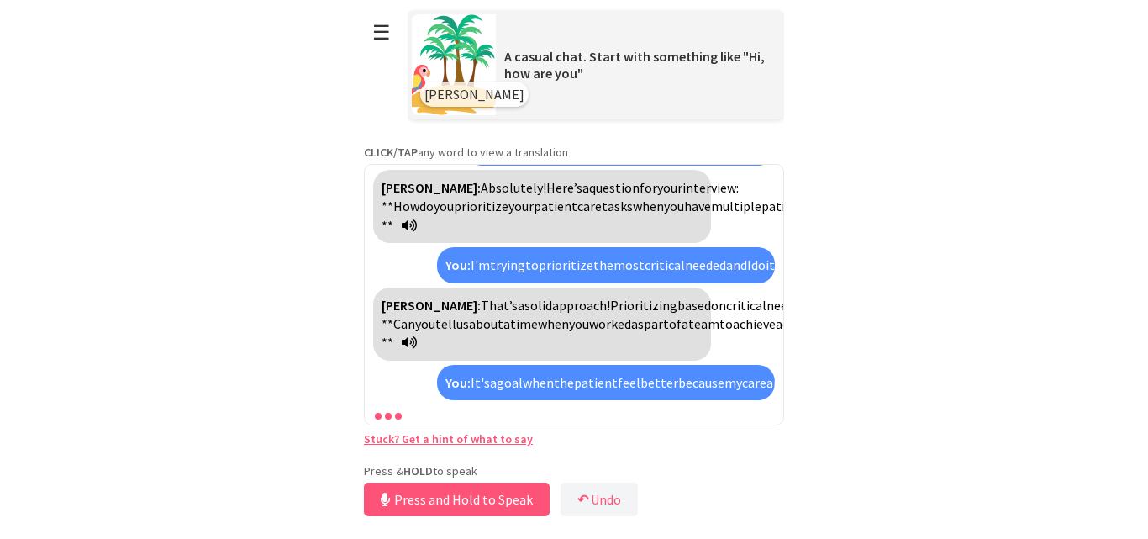
scroll to position [3207, 0]
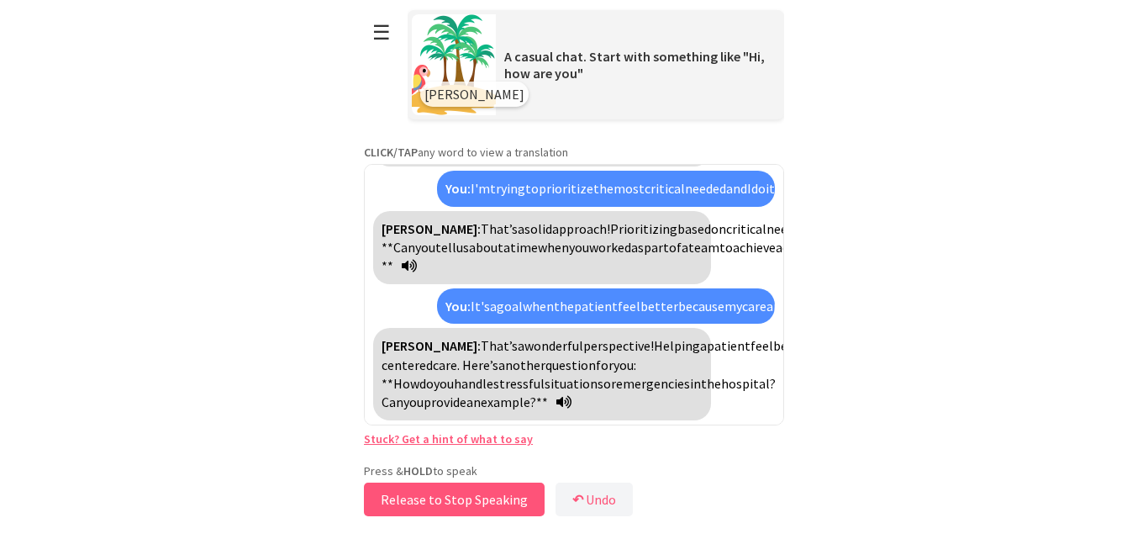
click at [419, 497] on button "Release to Stop Speaking" at bounding box center [454, 499] width 181 height 34
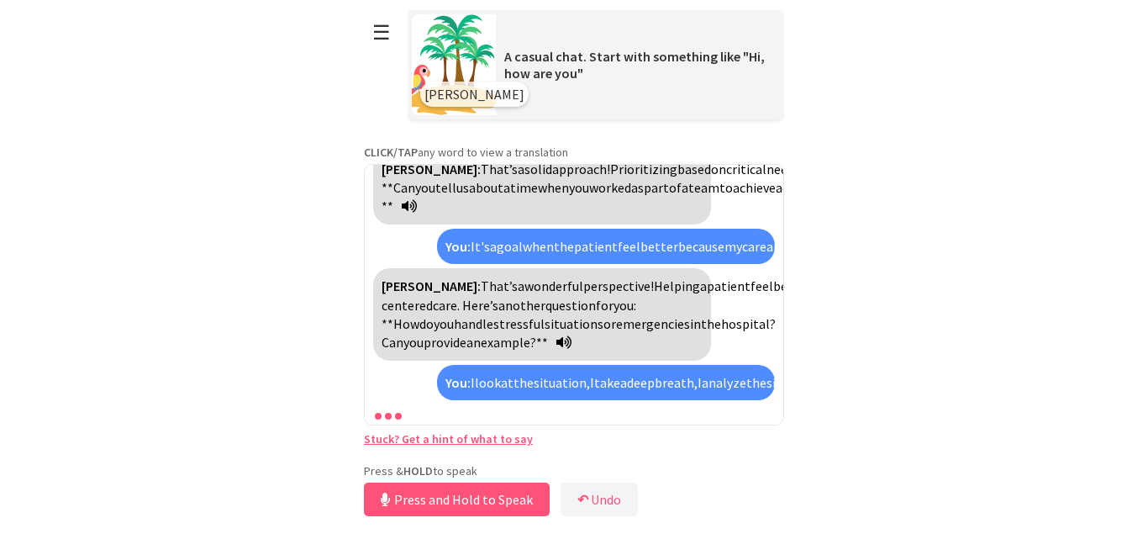
scroll to position [3438, 0]
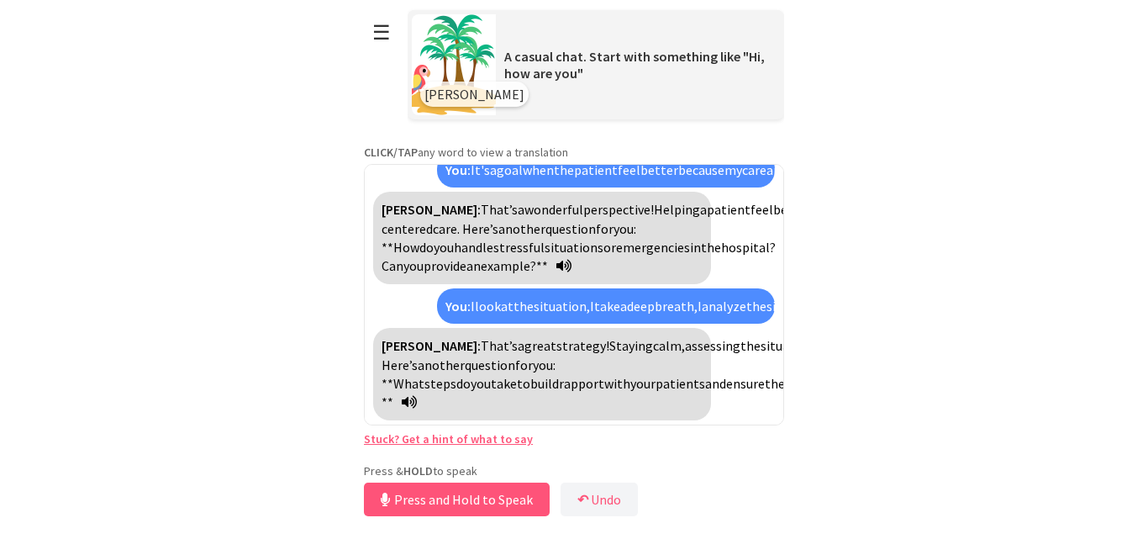
click at [600, 375] on span "rapport" at bounding box center [581, 383] width 45 height 17
click at [655, 375] on span "compenetración" at bounding box center [607, 383] width 96 height 17
click at [465, 433] on link "Stuck? Get a hint of what to say" at bounding box center [448, 438] width 169 height 15
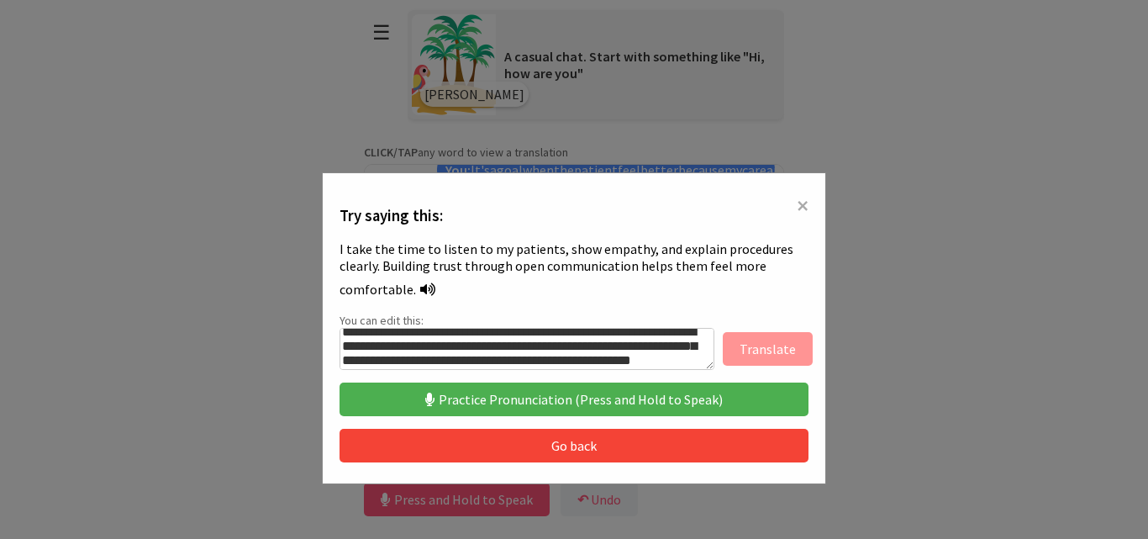
scroll to position [30, 0]
click at [575, 386] on button "Practice Pronunciation (Press and Hold to Speak)" at bounding box center [574, 399] width 469 height 34
click at [581, 391] on button "Practice Pronunciation (Press and Hold to Speak)" at bounding box center [574, 399] width 469 height 34
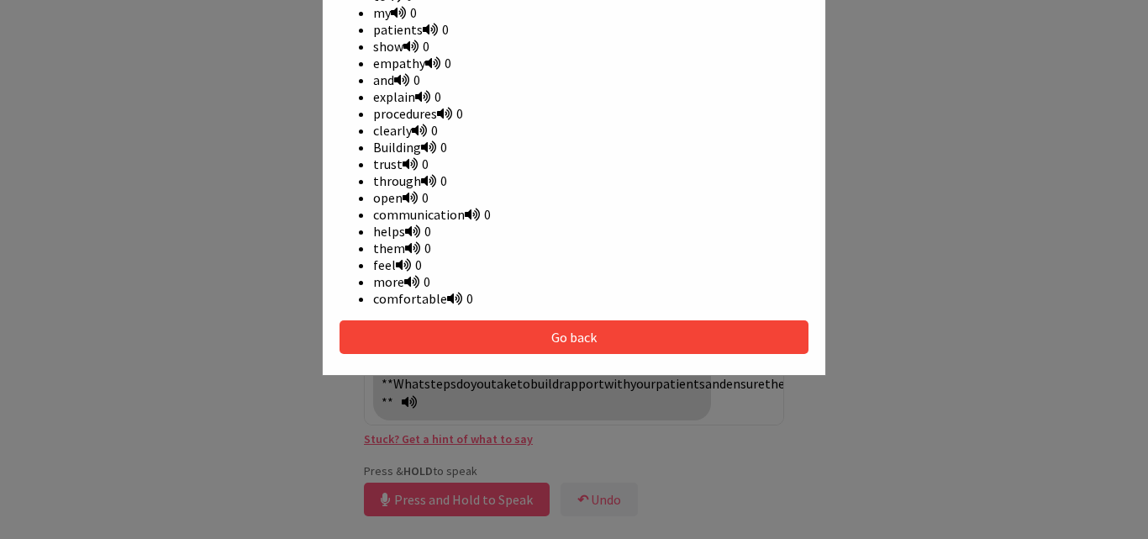
scroll to position [696, 0]
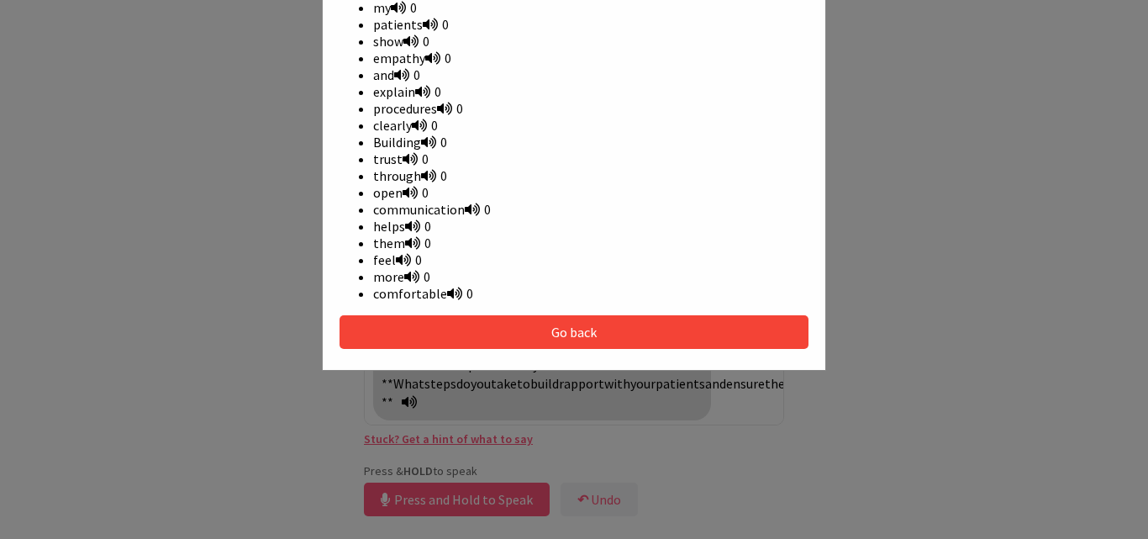
click at [567, 317] on button "Go back" at bounding box center [574, 332] width 469 height 34
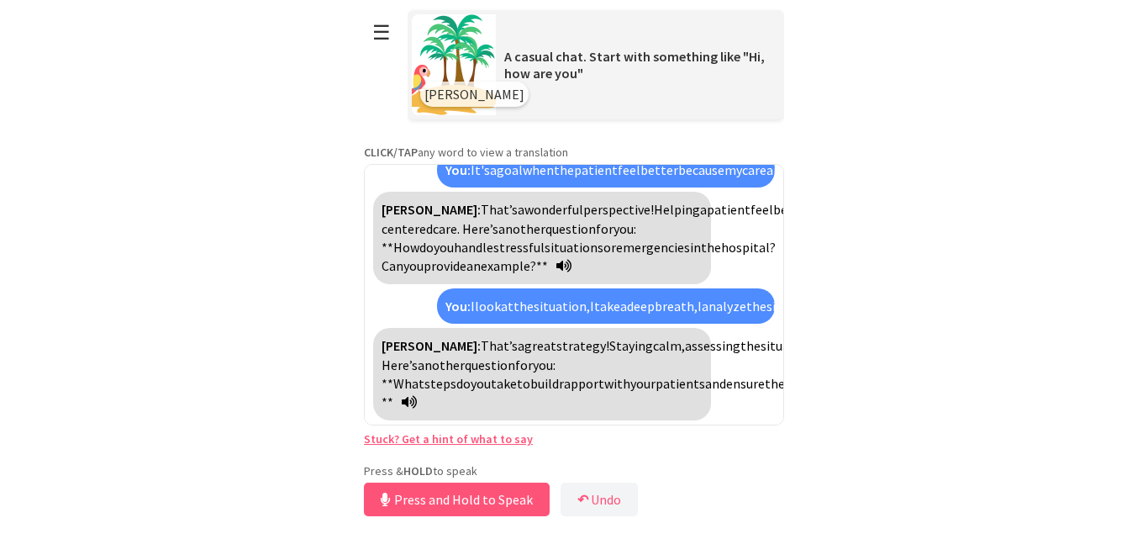
click at [445, 439] on link "Stuck? Get a hint of what to say" at bounding box center [448, 438] width 169 height 15
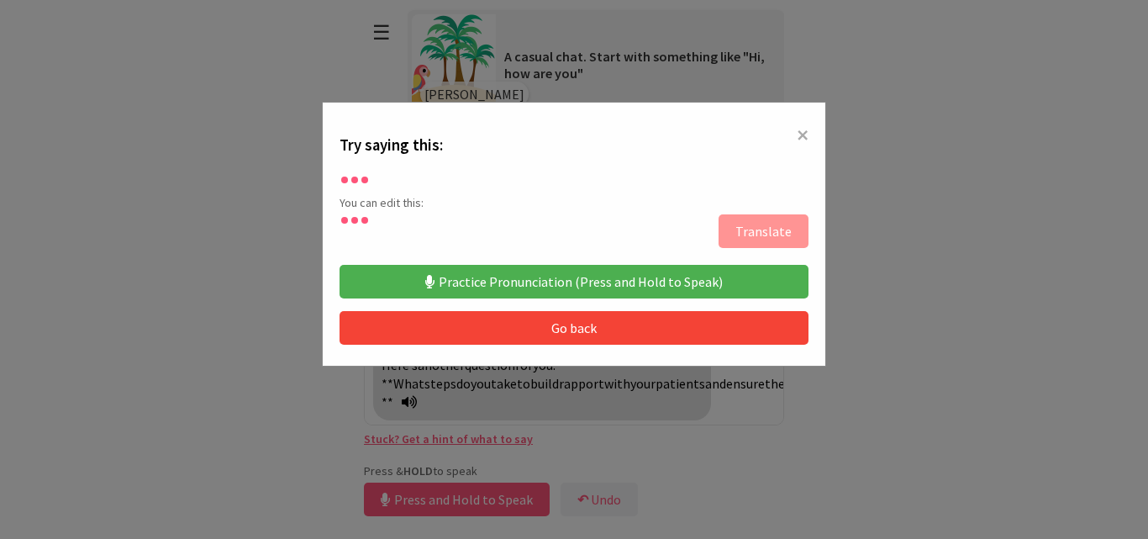
scroll to position [67, 0]
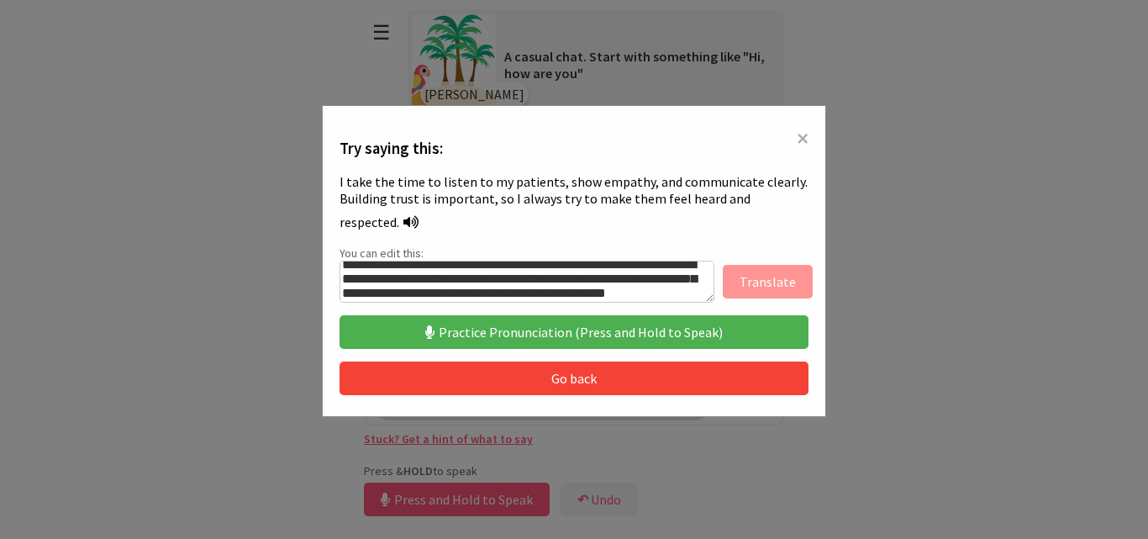
click at [534, 339] on button "Practice Pronunciation (Press and Hold to Speak)" at bounding box center [574, 332] width 469 height 34
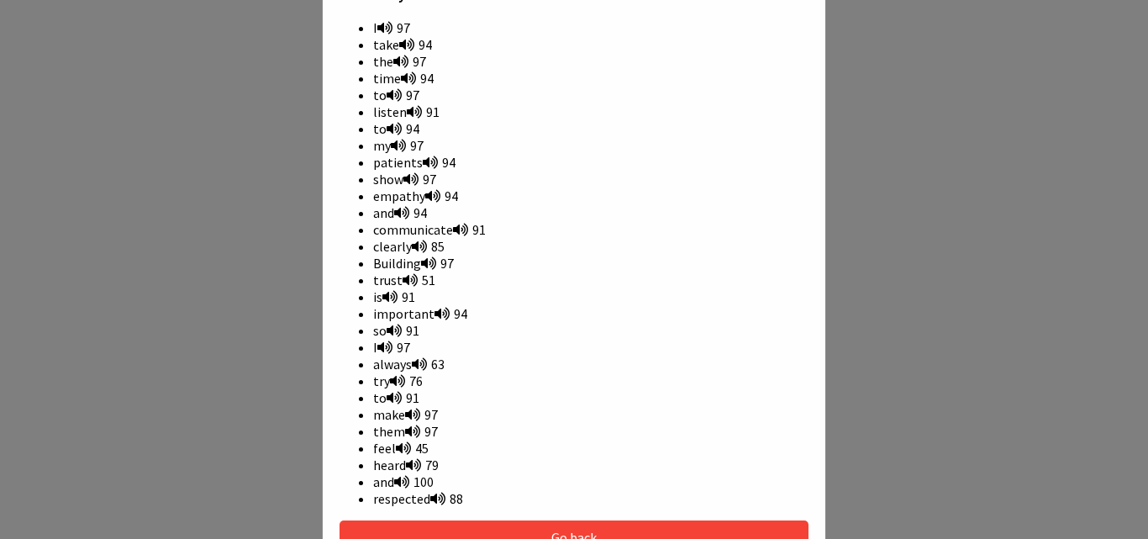
scroll to position [553, 0]
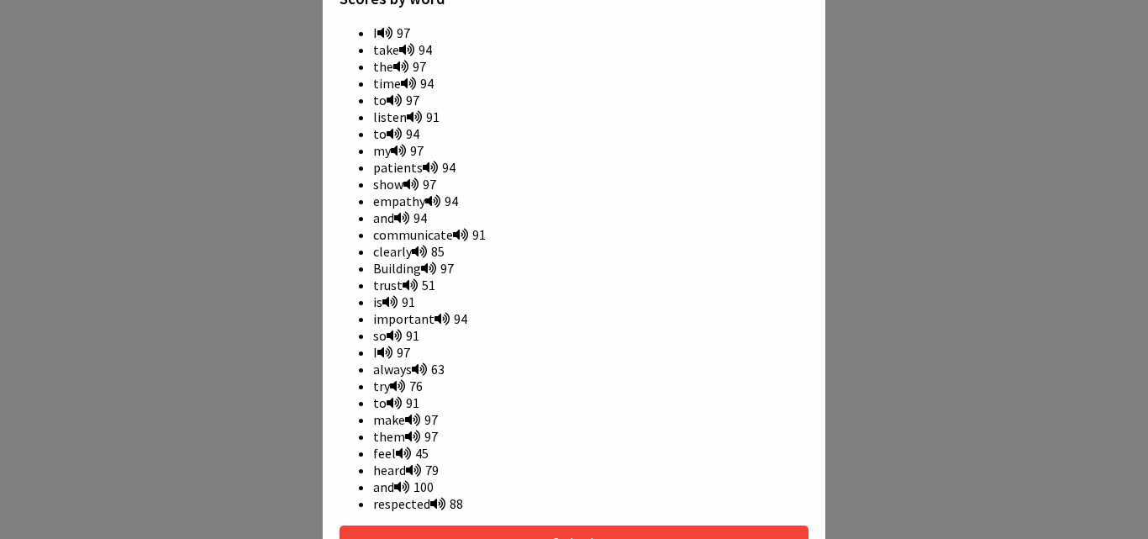
click at [407, 278] on icon at bounding box center [410, 284] width 15 height 13
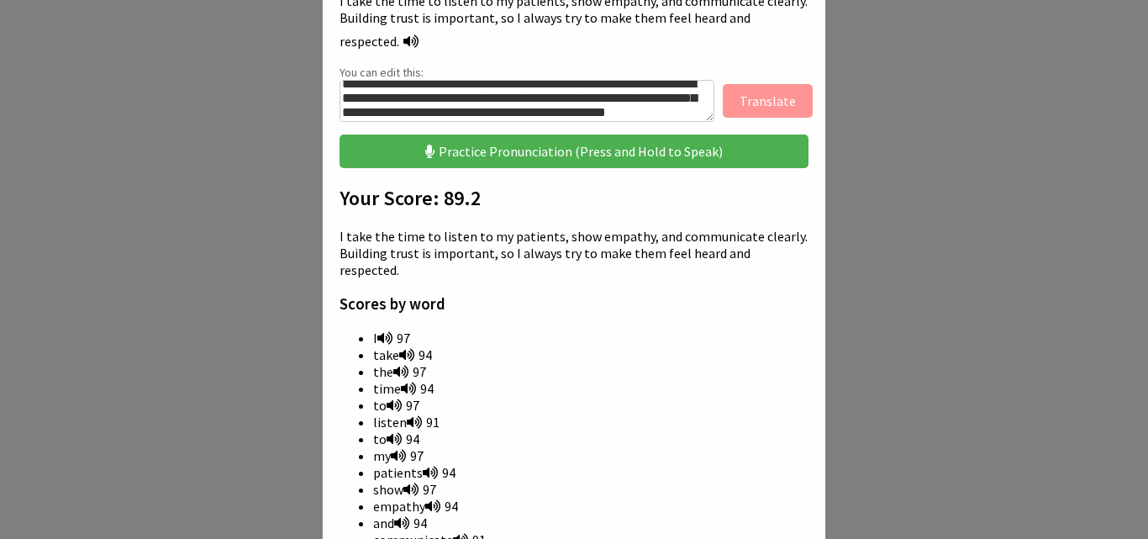
scroll to position [235, 0]
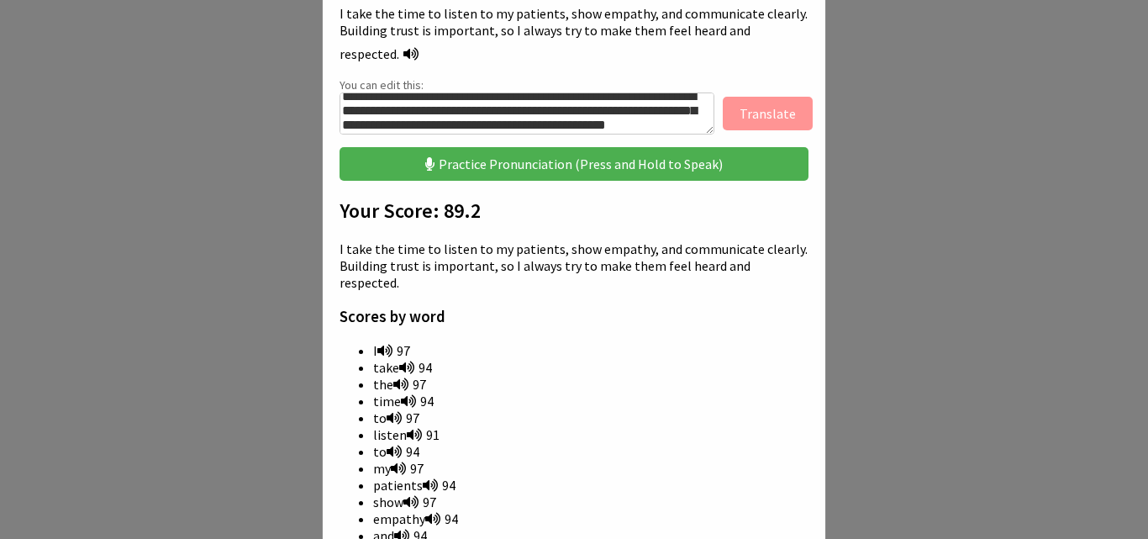
click at [572, 172] on button "Practice Pronunciation (Press and Hold to Speak)" at bounding box center [574, 164] width 469 height 34
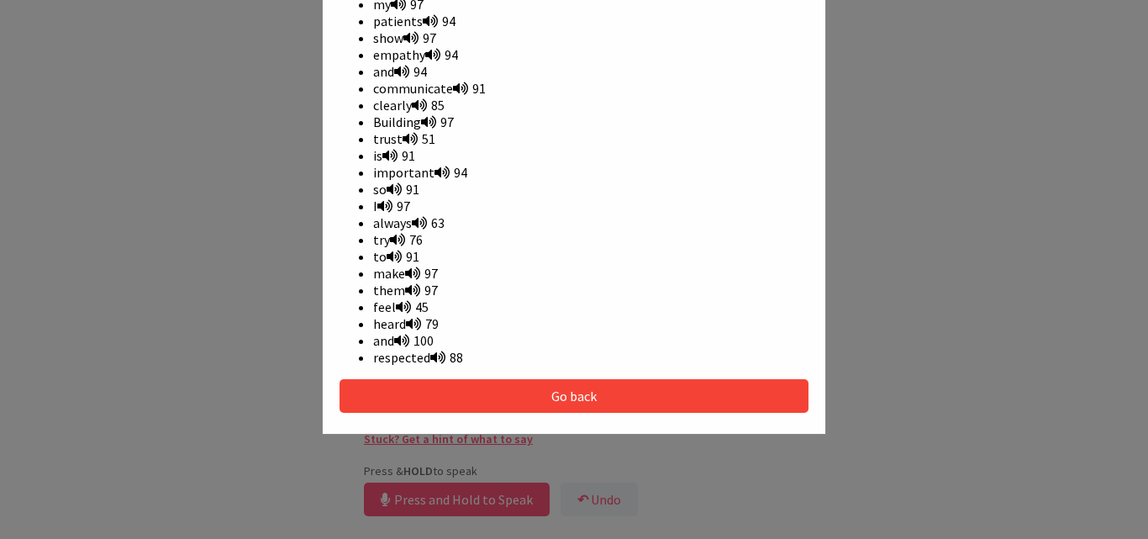
scroll to position [746, 0]
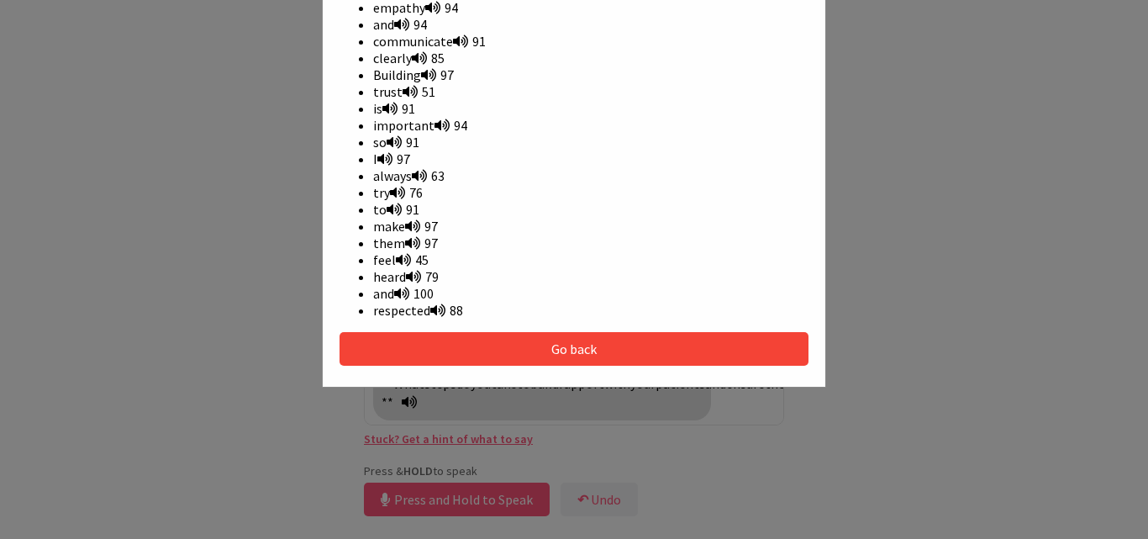
click at [546, 337] on button "Go back" at bounding box center [574, 349] width 469 height 34
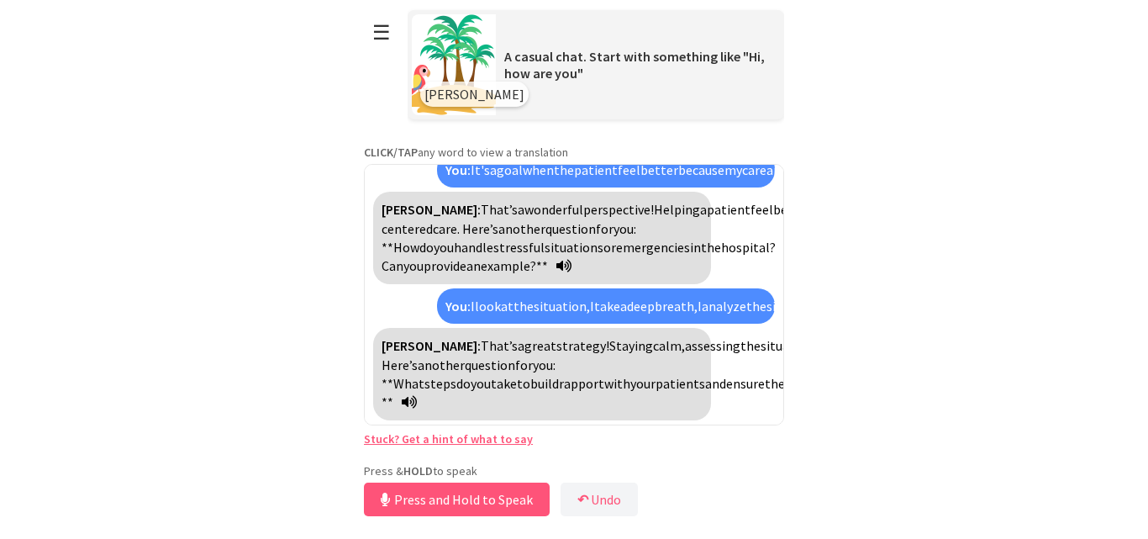
scroll to position [3197, 0]
click at [481, 437] on link "Stuck? Get a hint of what to say" at bounding box center [448, 438] width 169 height 15
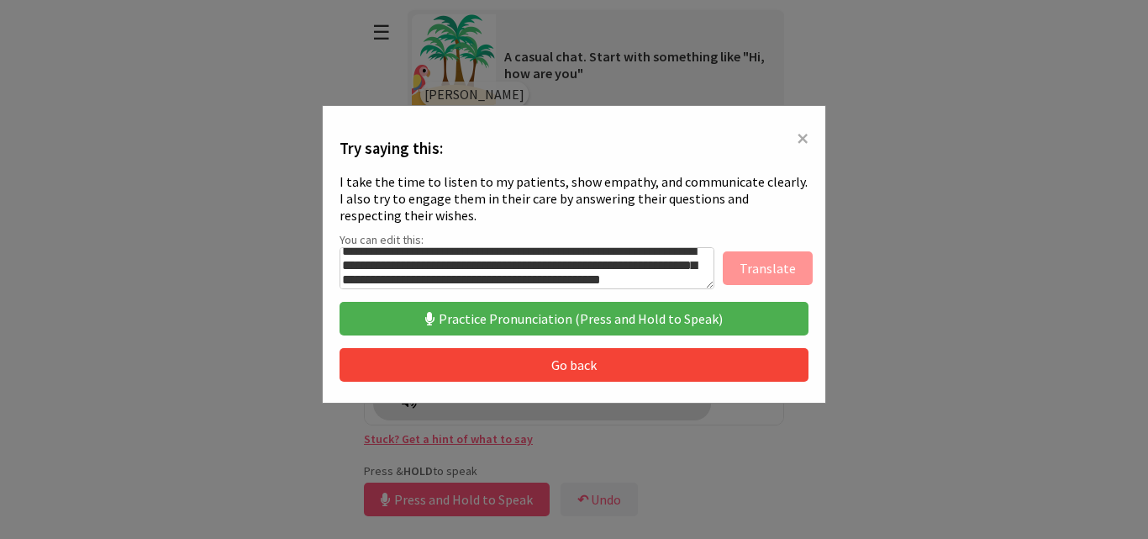
scroll to position [0, 0]
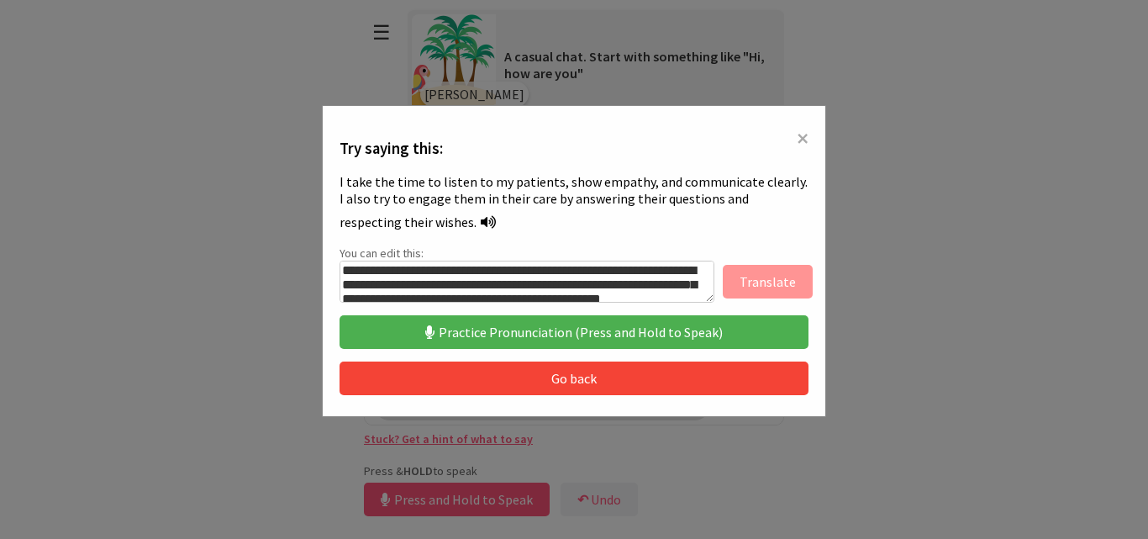
click at [570, 374] on button "Go back" at bounding box center [574, 378] width 469 height 34
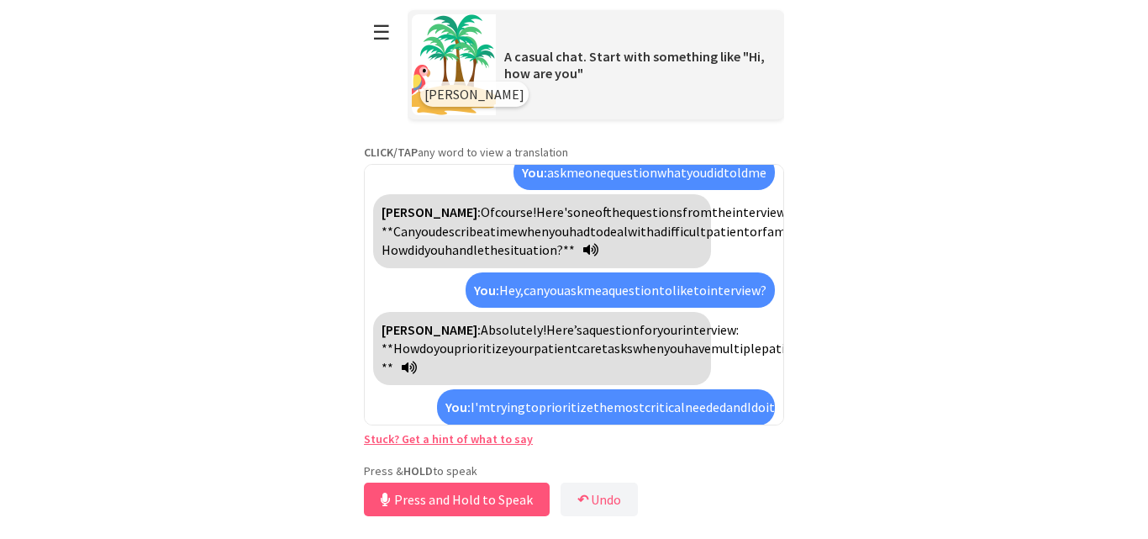
scroll to position [2028, 0]
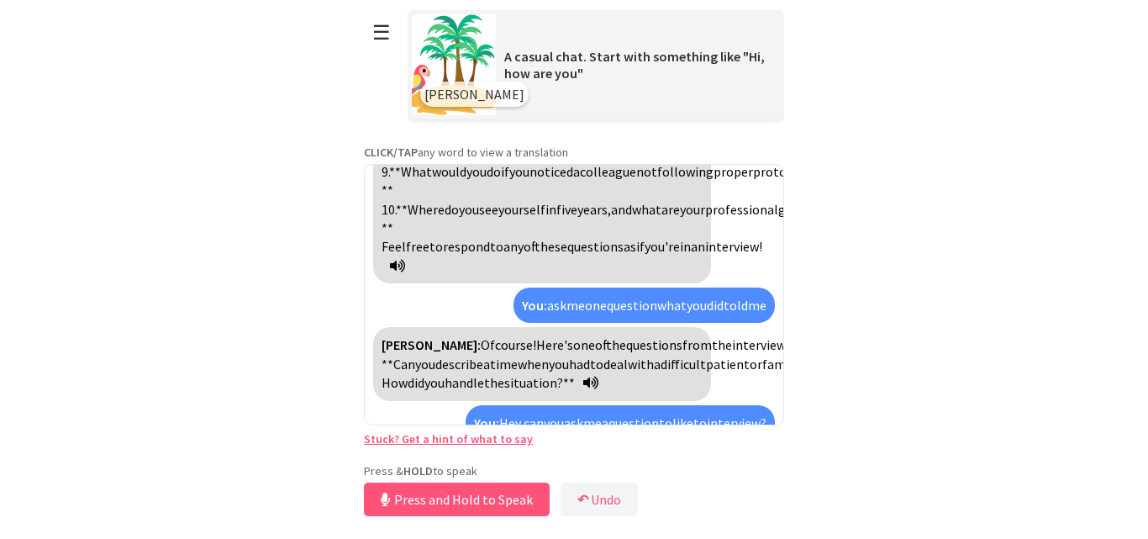
click at [443, 432] on link "Stuck? Get a hint of what to say" at bounding box center [448, 438] width 169 height 15
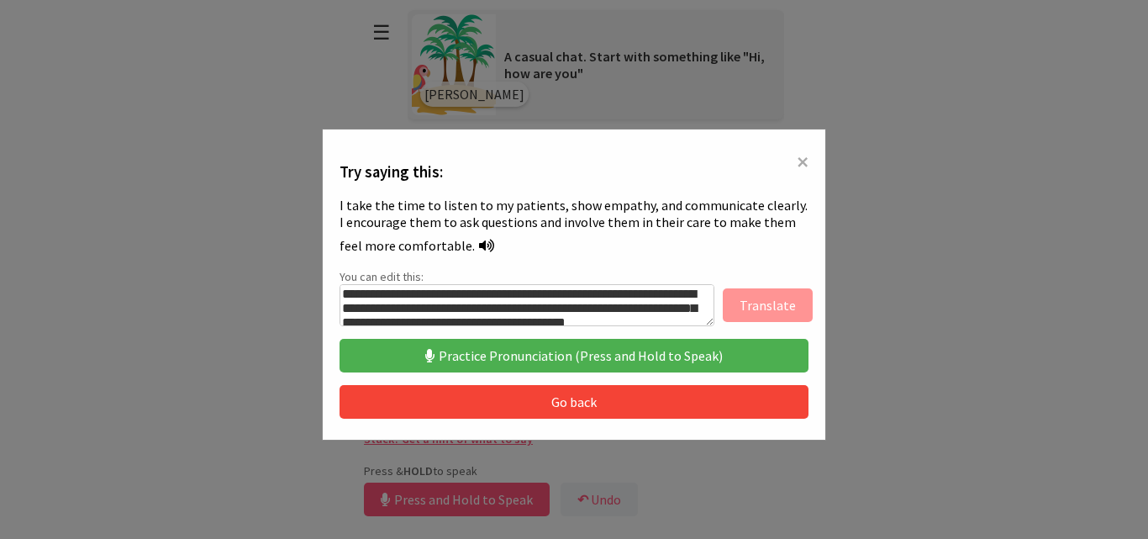
scroll to position [57, 0]
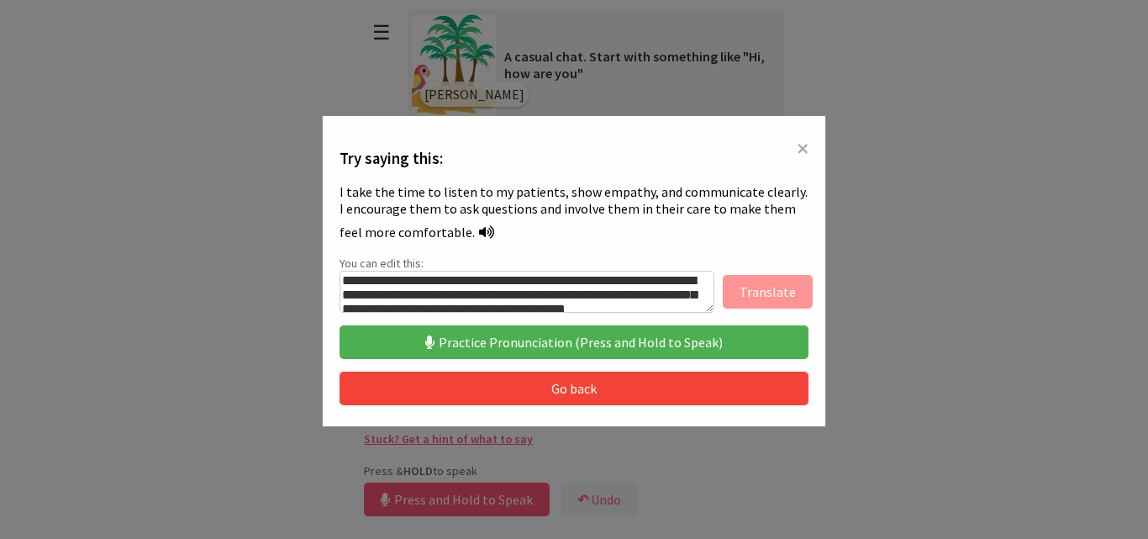
click at [574, 387] on button "Go back" at bounding box center [574, 389] width 469 height 34
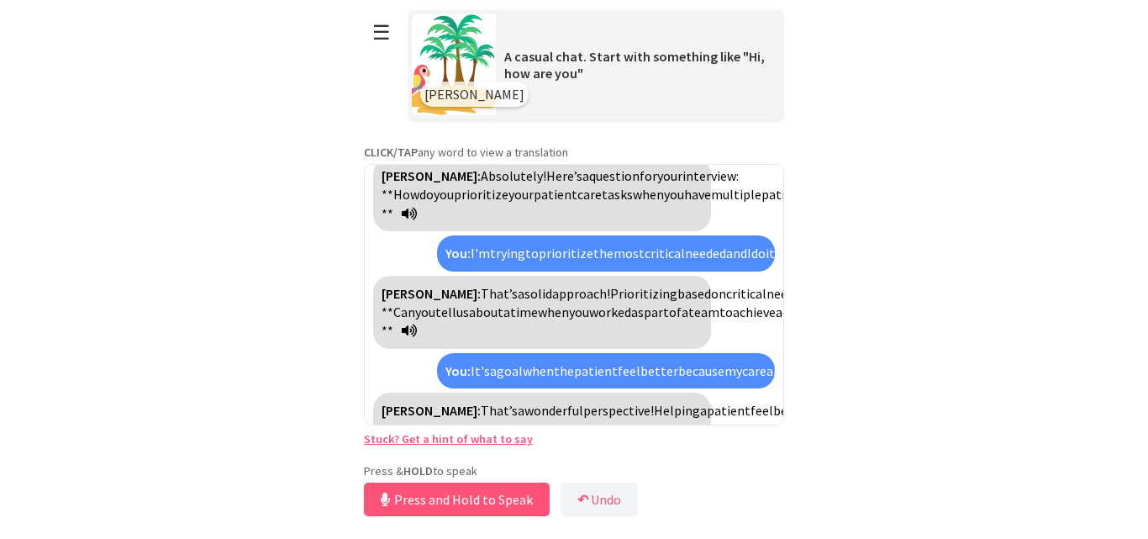
scroll to position [3438, 0]
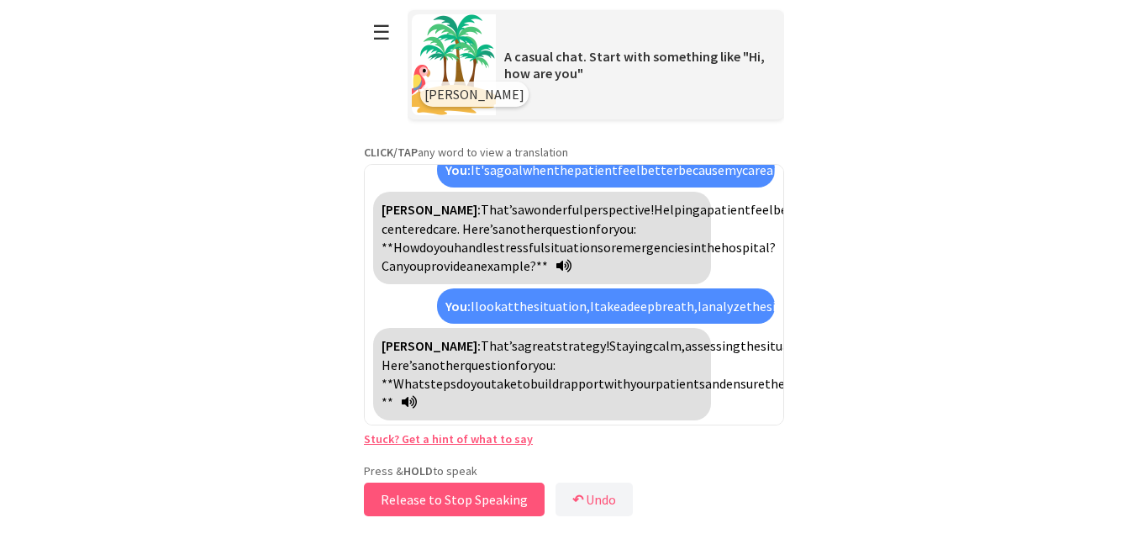
click at [447, 493] on button "Release to Stop Speaking" at bounding box center [454, 499] width 181 height 34
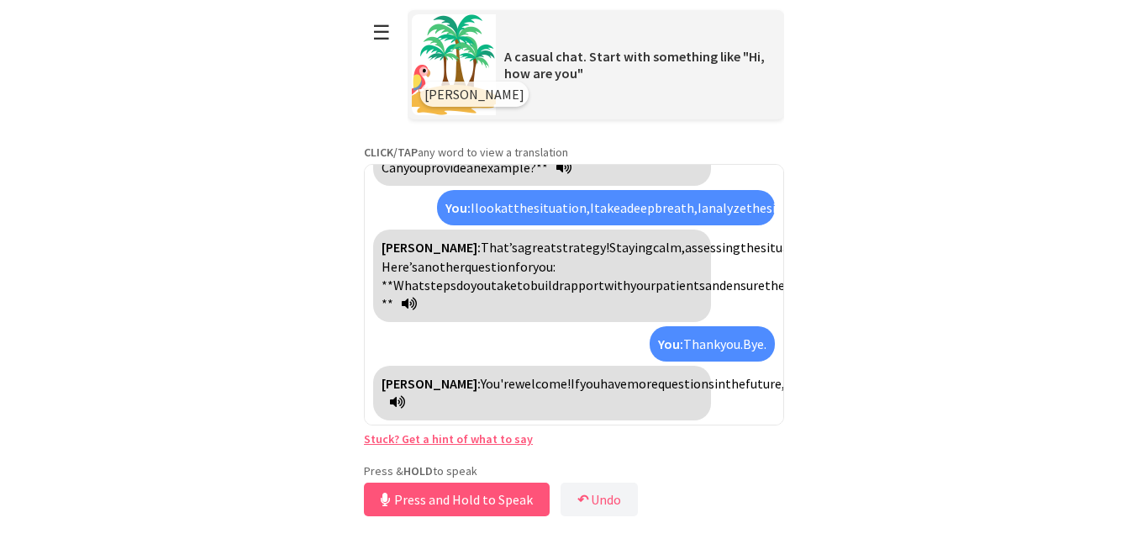
scroll to position [3555, 0]
click at [463, 440] on link "Stuck? Get a hint of what to say" at bounding box center [448, 438] width 169 height 15
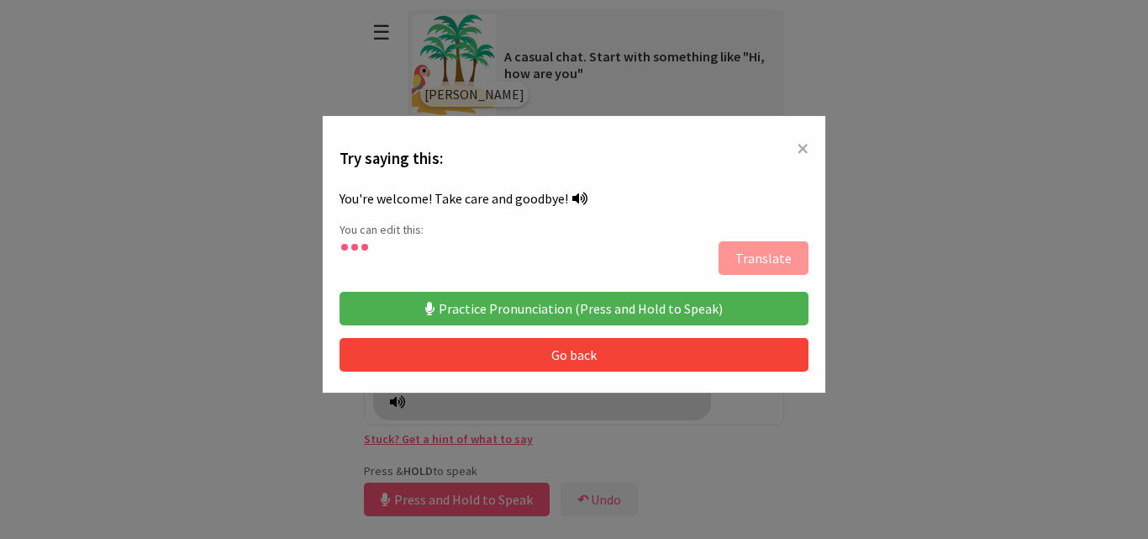
type textarea "**********"
click at [473, 307] on button "Practice Pronunciation (Press and Hold to Speak)" at bounding box center [574, 309] width 469 height 34
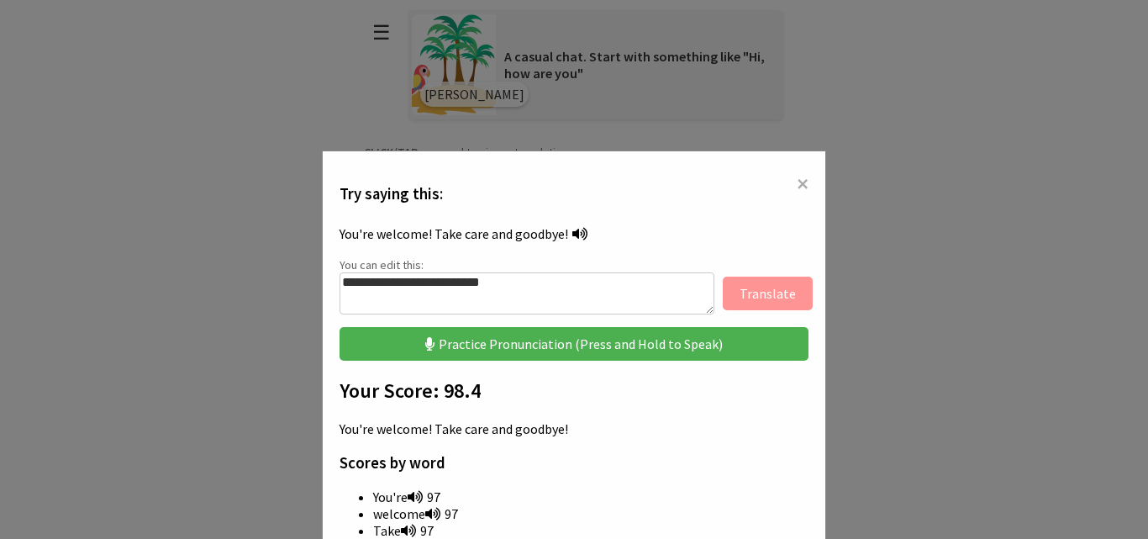
scroll to position [0, 0]
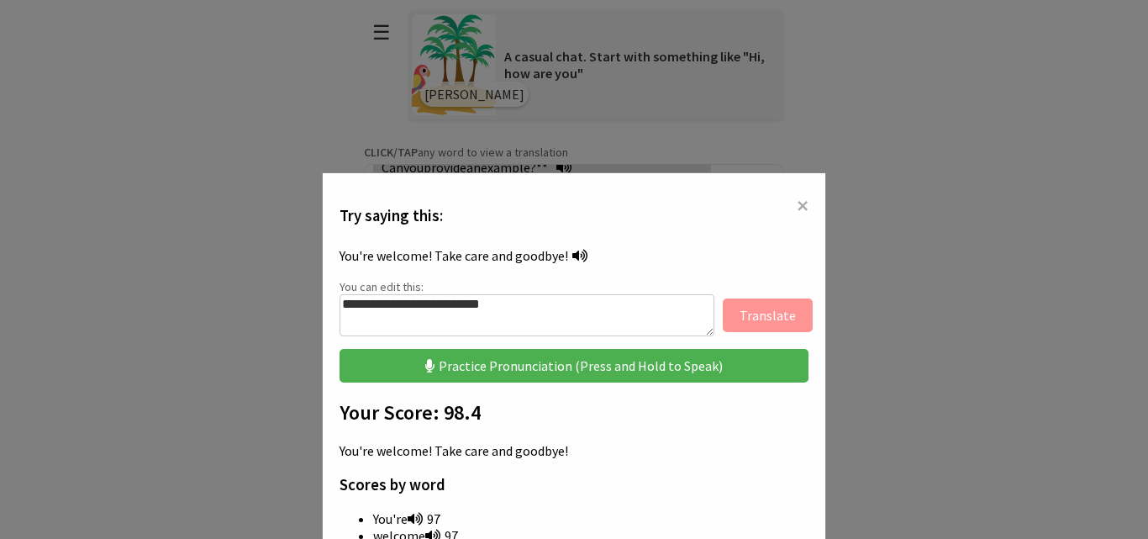
click at [797, 200] on span "×" at bounding box center [803, 205] width 12 height 30
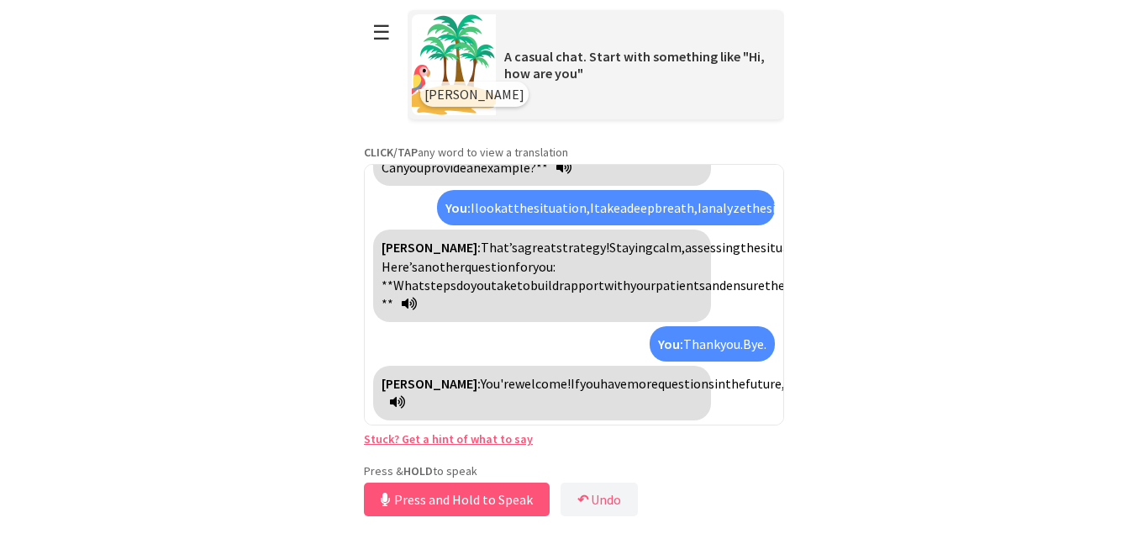
click at [388, 406] on div "Polly: You're welcome! If you have more questions in the future, feel free to r…" at bounding box center [542, 393] width 338 height 55
click at [400, 398] on icon at bounding box center [397, 401] width 15 height 13
